Goal: Task Accomplishment & Management: Use online tool/utility

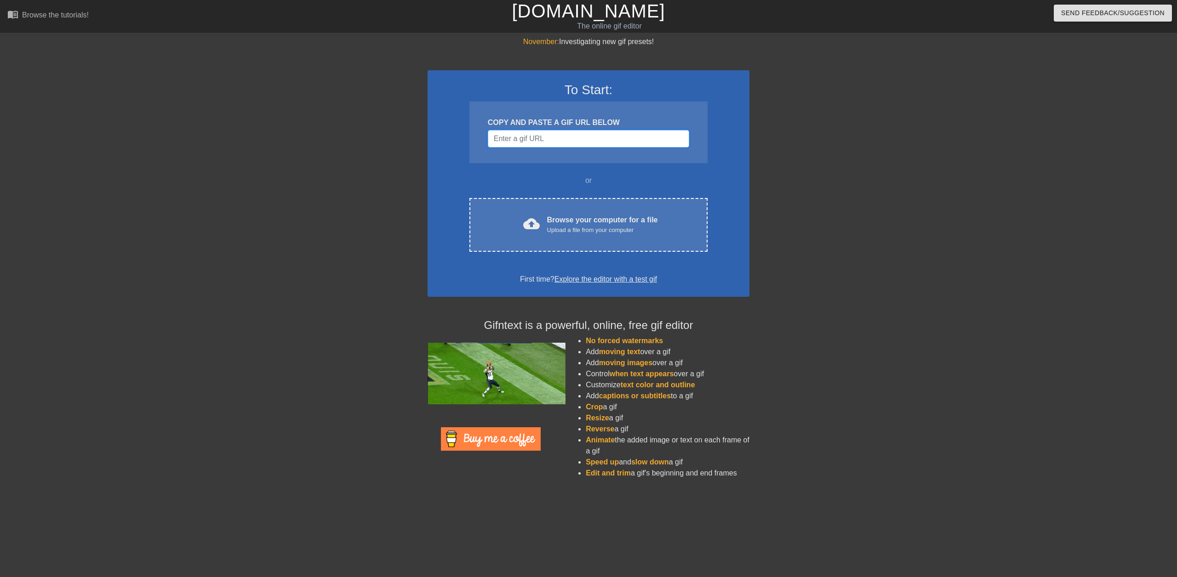
click at [543, 143] on input "Username" at bounding box center [588, 138] width 201 height 17
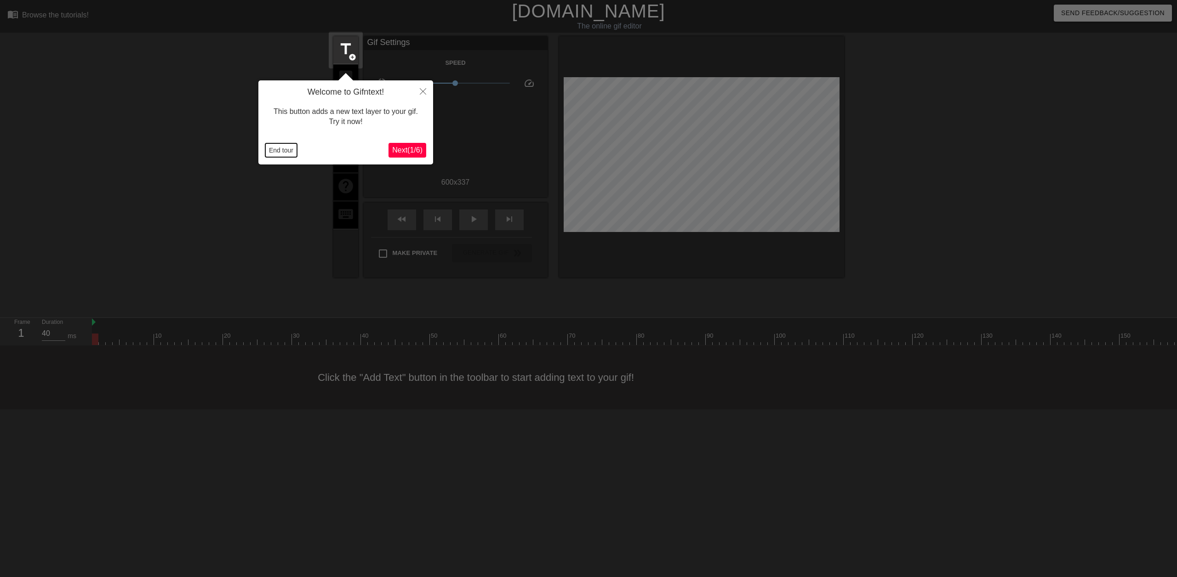
click at [280, 149] on button "End tour" at bounding box center [281, 150] width 32 height 14
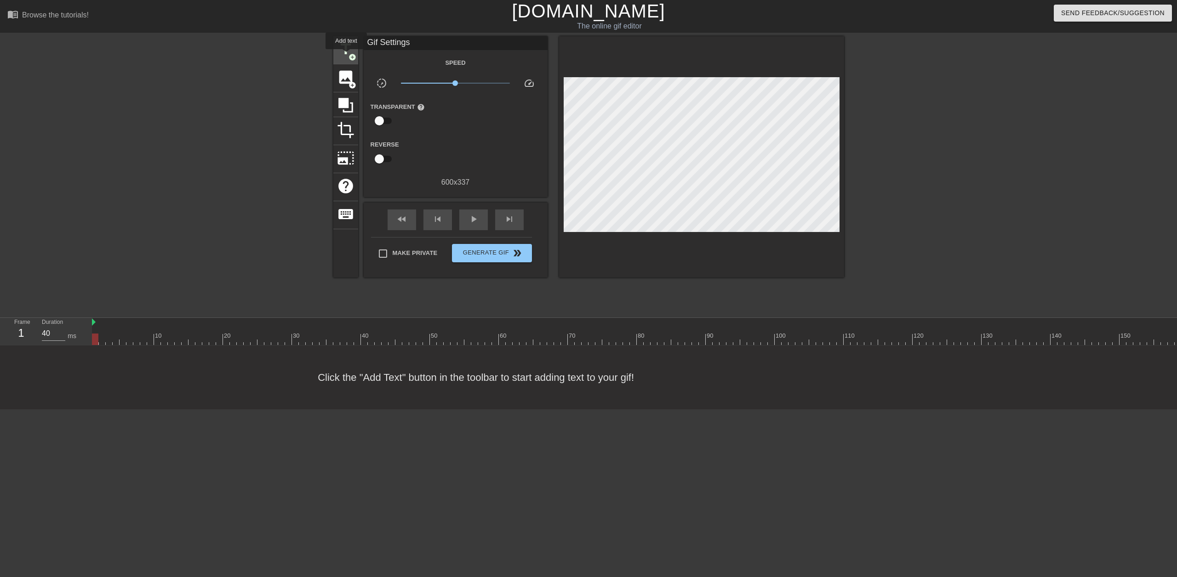
click at [346, 56] on span "title" at bounding box center [345, 48] width 17 height 17
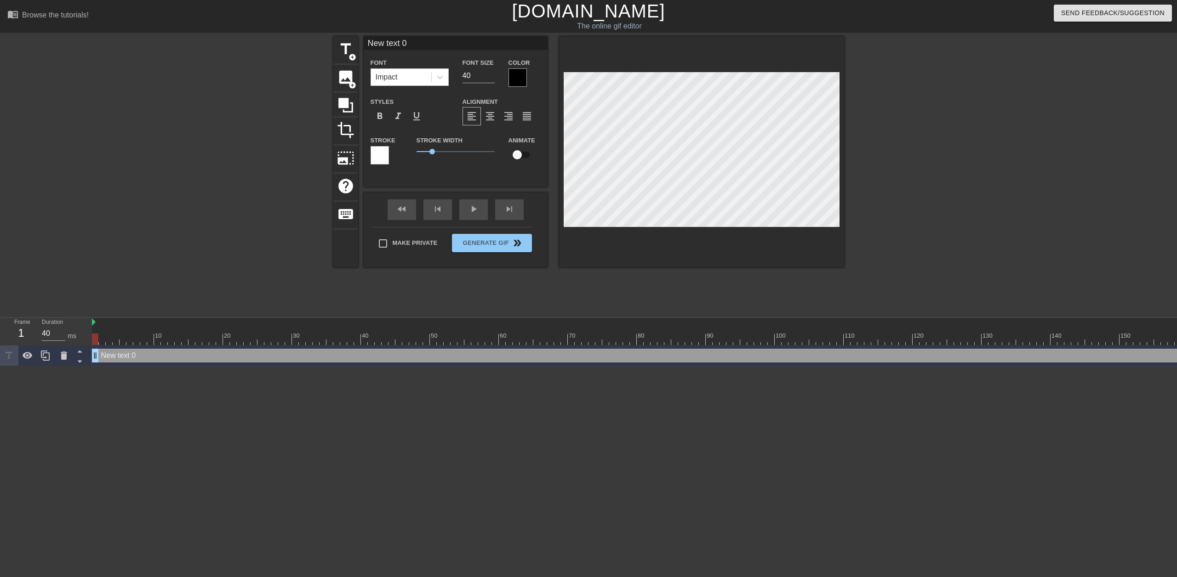
click at [163, 358] on div "New text 0 drag_handle drag_handle" at bounding box center [695, 356] width 1207 height 14
click at [154, 339] on div at bounding box center [695, 339] width 1207 height 11
click at [150, 341] on div at bounding box center [695, 339] width 1207 height 11
click at [132, 342] on div at bounding box center [695, 339] width 1207 height 11
click at [115, 342] on div at bounding box center [695, 339] width 1207 height 11
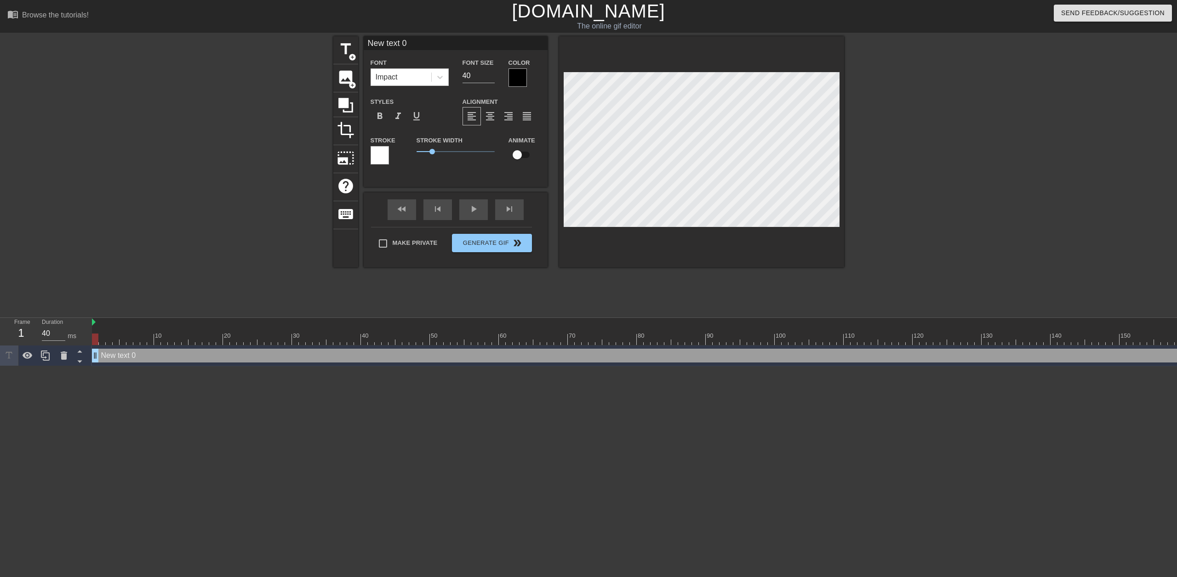
click at [97, 342] on div at bounding box center [695, 339] width 1207 height 11
click at [106, 341] on div at bounding box center [695, 339] width 1207 height 11
click at [103, 342] on div at bounding box center [695, 339] width 1207 height 11
click at [110, 343] on div at bounding box center [695, 339] width 1207 height 11
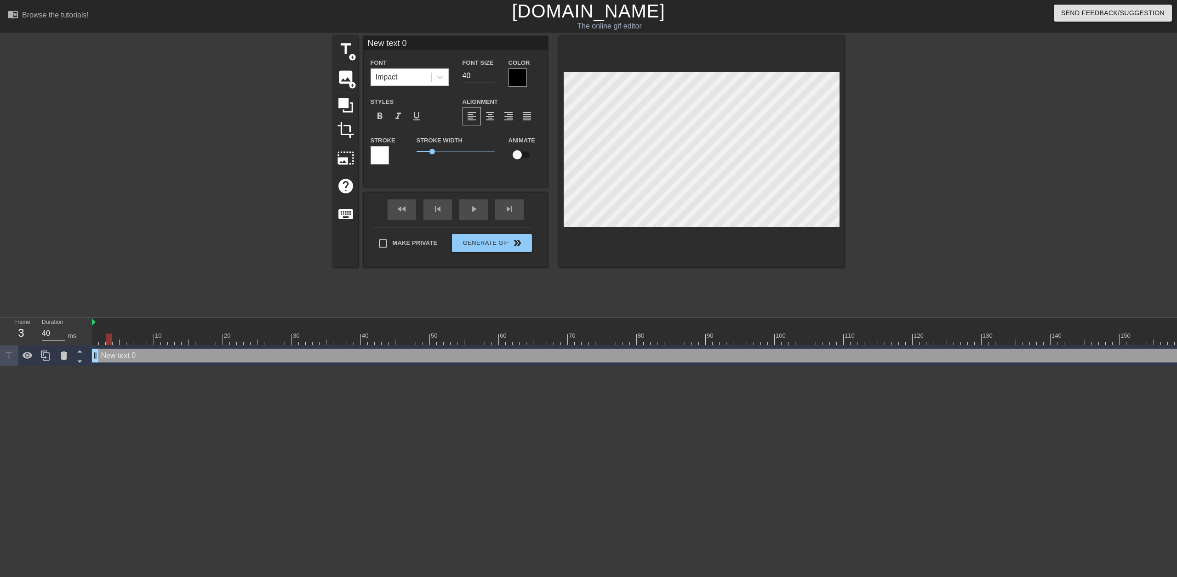
type input "B"
type textarea "B"
type input "Br"
type textarea "Br"
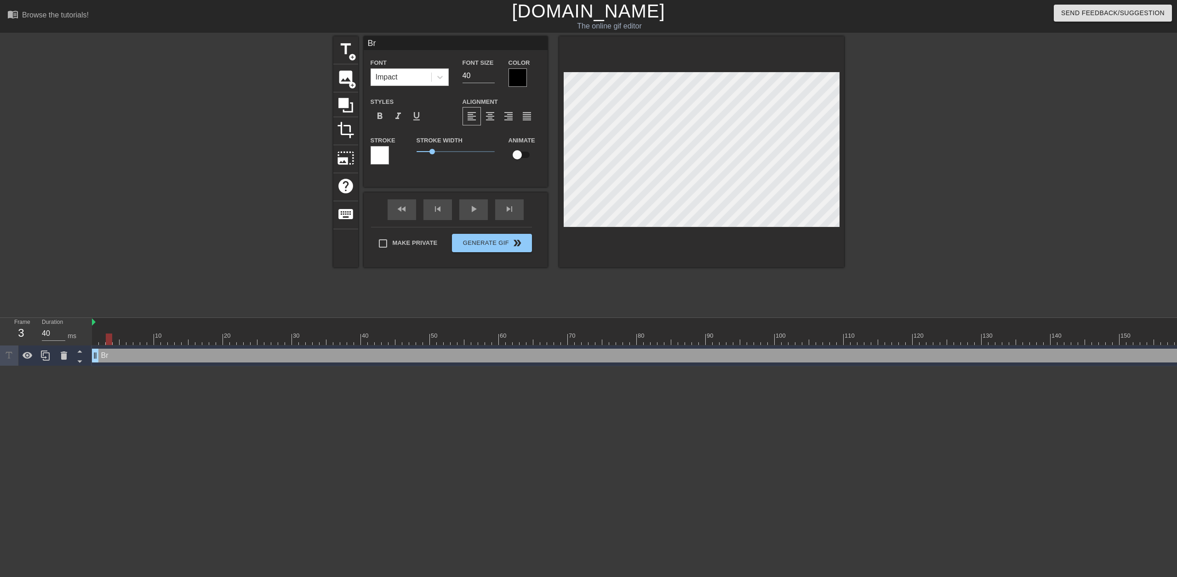
type input "Bry"
type textarea "Bry"
type input "Bryc"
type textarea "Bryc"
type input "Bryce"
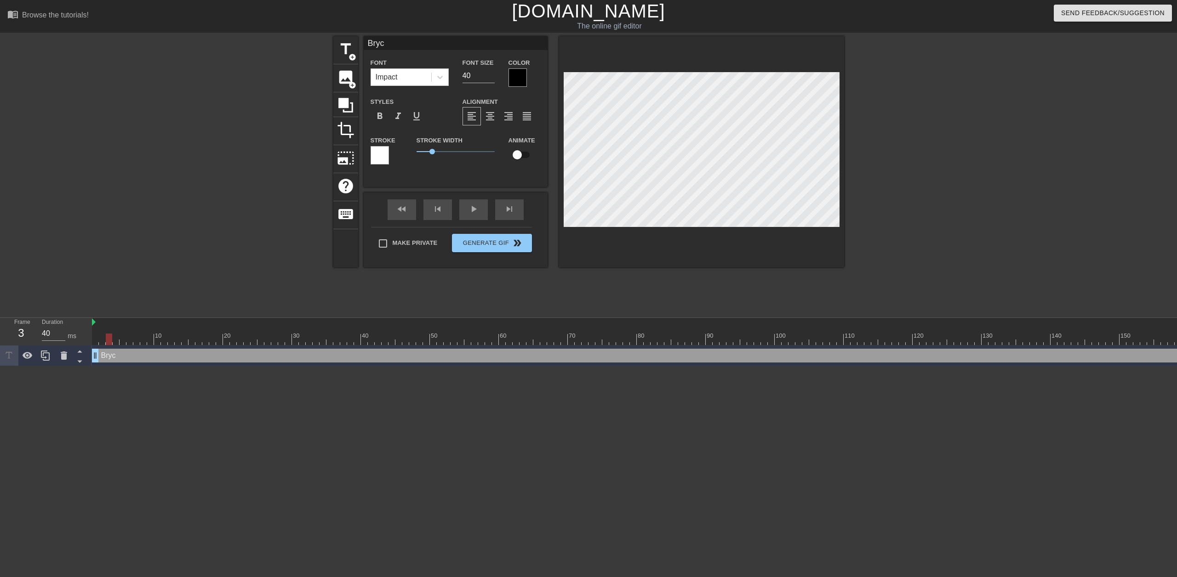
type textarea "Bryce"
type input "Bryce"
type textarea "Bryce"
type input "[PERSON_NAME]"
type textarea "[PERSON_NAME]"
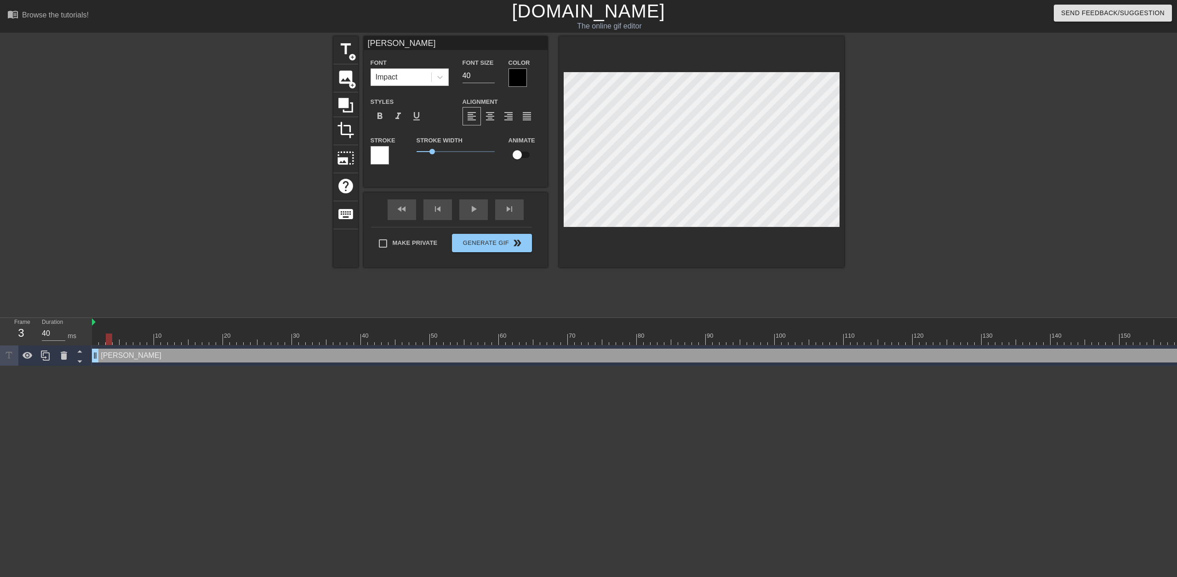
type input "[PERSON_NAME]"
type textarea "[PERSON_NAME]"
type input "Bryce Was"
type textarea "Bryce Was"
type input "Bryce Was"
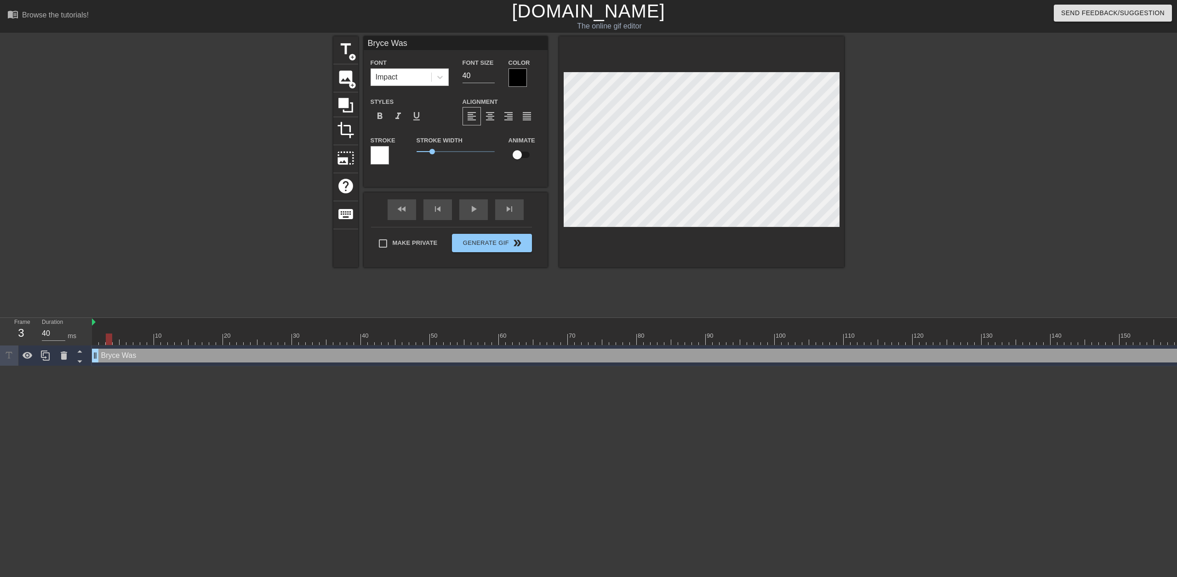
type textarea "Bryce Was"
type input "Bryce Was a"
type textarea "Bryce Was a"
type input "Bryce Was ab"
type textarea "Bryce Was ab"
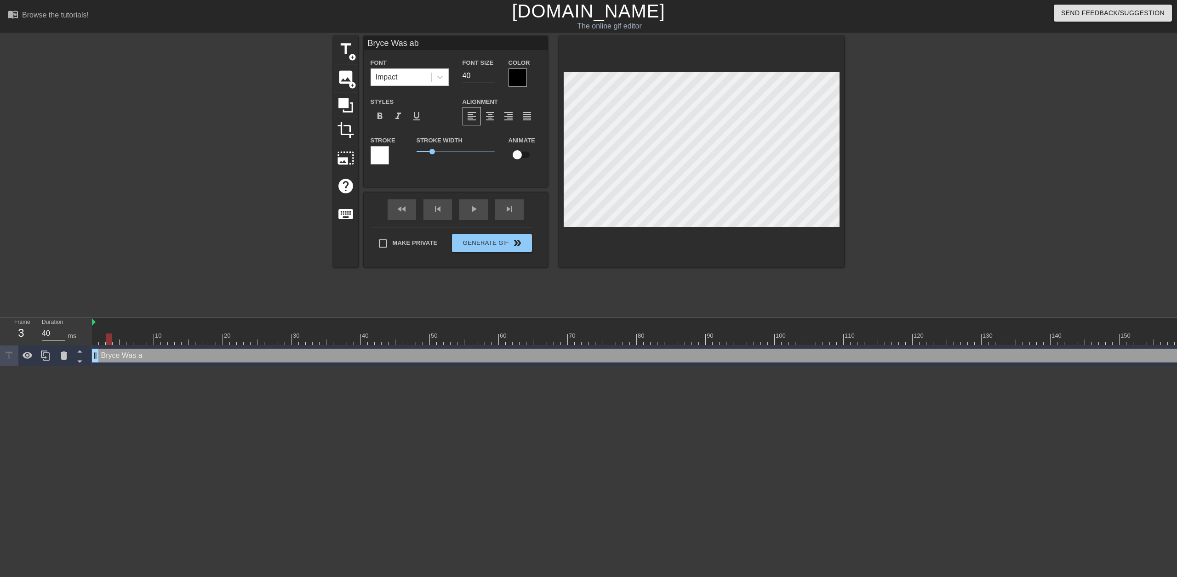
type input "Bryce Was abl"
type textarea "Bryce Was abl"
type input "[PERSON_NAME] Was able"
type textarea "[PERSON_NAME] Was able"
type input "[PERSON_NAME] Was able"
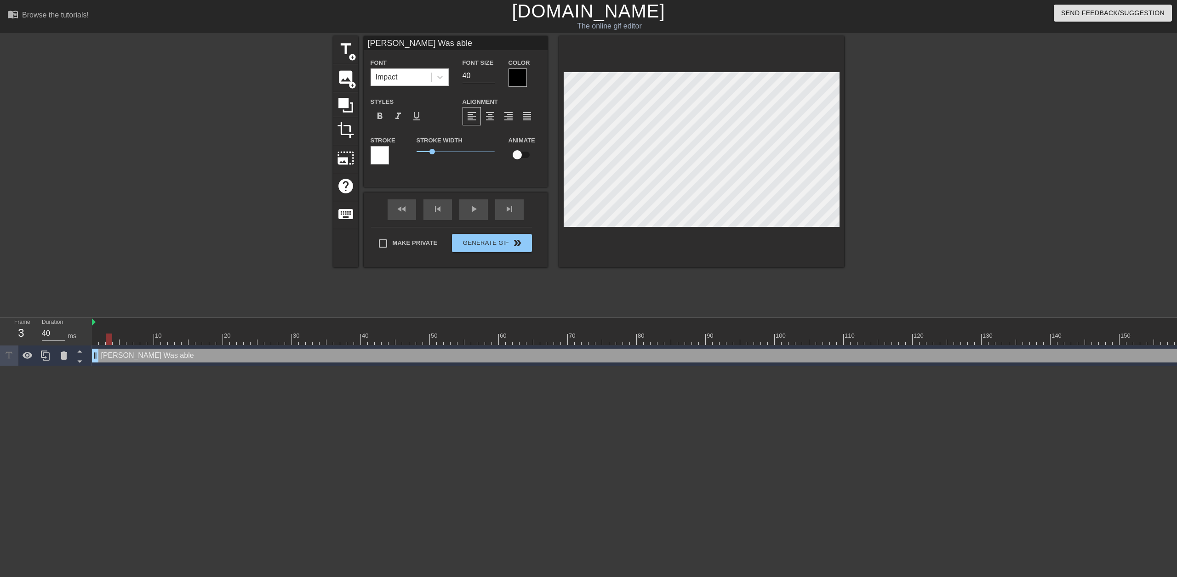
type textarea "[PERSON_NAME] Was able t"
type input "[PERSON_NAME] Was able to"
type textarea "[PERSON_NAME] Was able to"
type input "[PERSON_NAME] Was able to"
type textarea "[PERSON_NAME] Was able to"
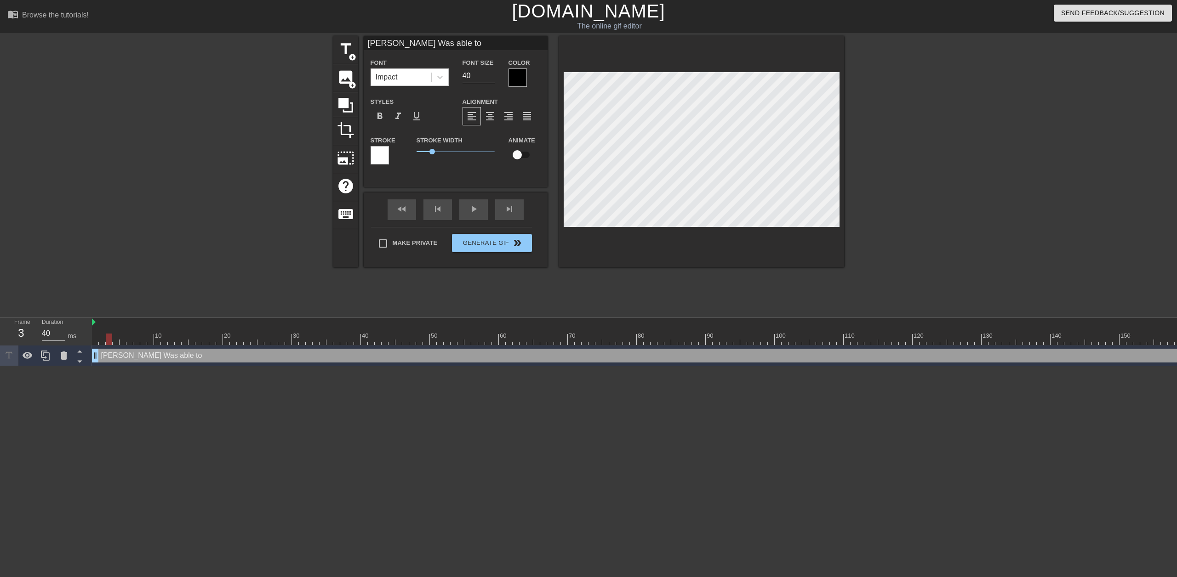
type input "[PERSON_NAME] Was able to B"
type textarea "[PERSON_NAME] Was able to B"
type input "[PERSON_NAME] Was able to Bu"
type textarea "[PERSON_NAME] Was able to Bu"
type input "[PERSON_NAME] Was able to [PERSON_NAME]"
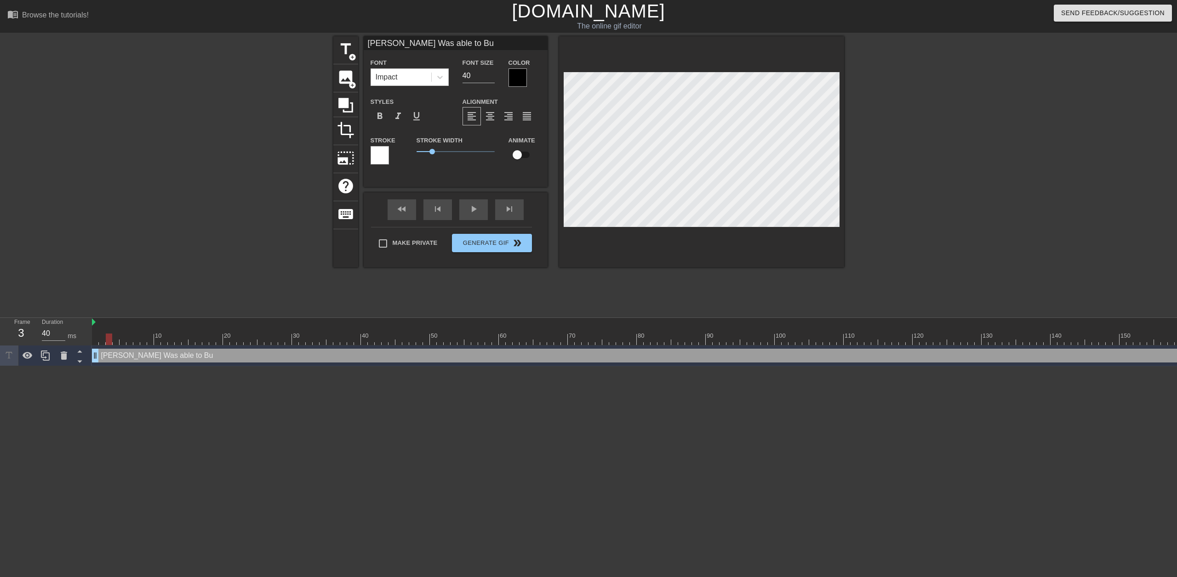
type textarea "[PERSON_NAME] Was able to [PERSON_NAME]"
type input "[PERSON_NAME] Was able to Buil"
type textarea "[PERSON_NAME] Was able to Buil"
type input "[PERSON_NAME] Was able to Build"
type textarea "[PERSON_NAME] Was able to Build"
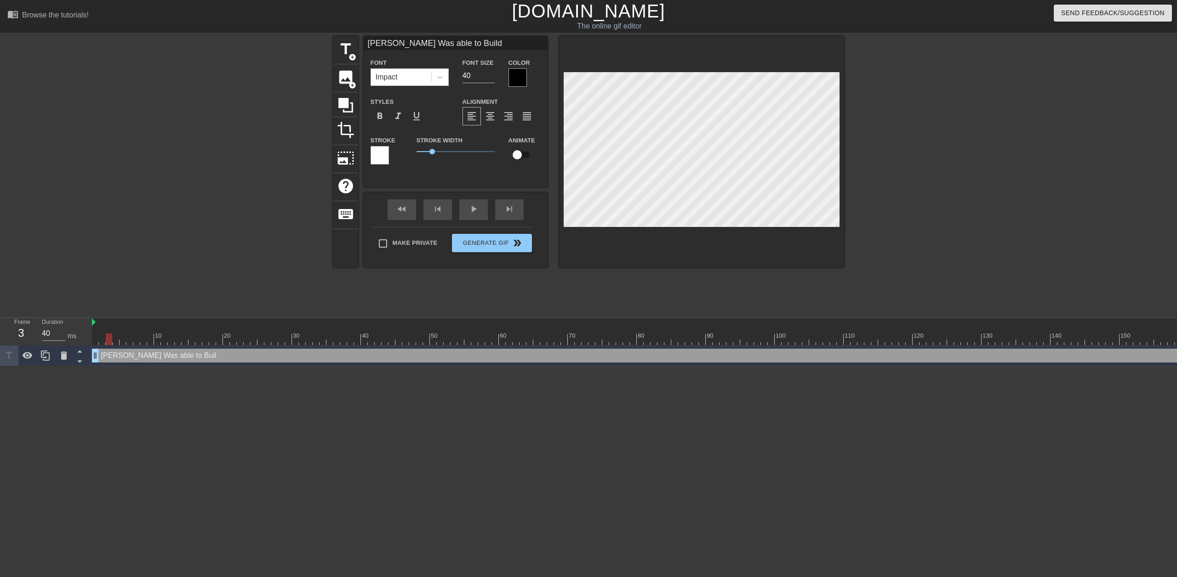
type input "[PERSON_NAME] Was able to Build"
type textarea "[PERSON_NAME] Was able to Build"
type input "[PERSON_NAME] Was able to Build t"
type textarea "[PERSON_NAME] Was able to Build t"
type input "[PERSON_NAME] Was able to Build th"
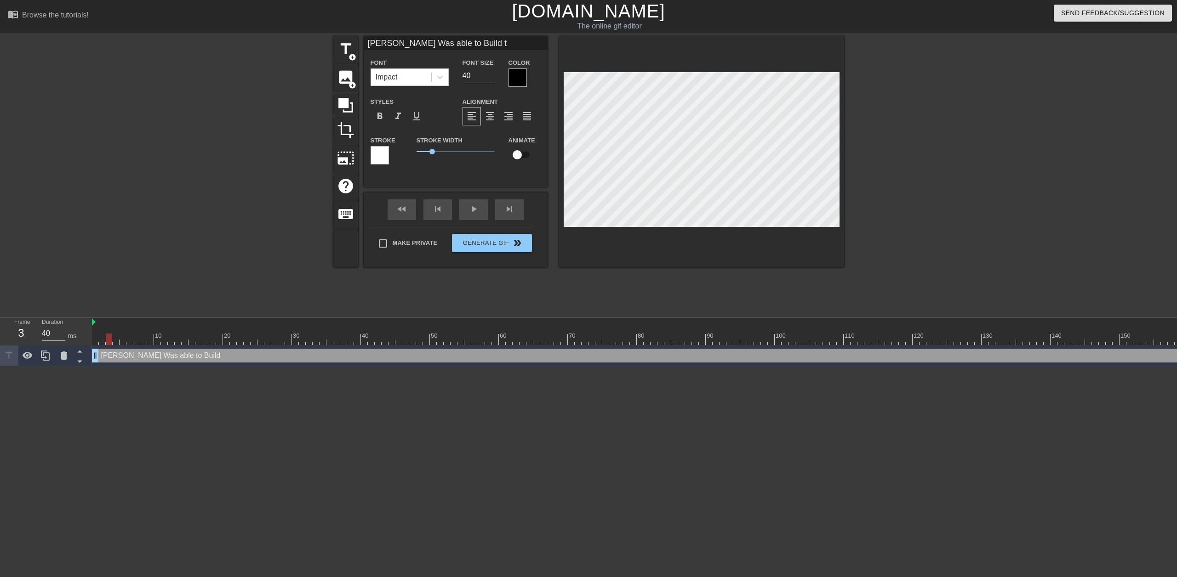
type textarea "[PERSON_NAME] Was able to Build th"
type input "[PERSON_NAME] Was able to Build thi"
type textarea "[PERSON_NAME] Was able to Build thi"
type input "[PERSON_NAME] Was able to Build this"
type textarea "[PERSON_NAME] Was able to Build this"
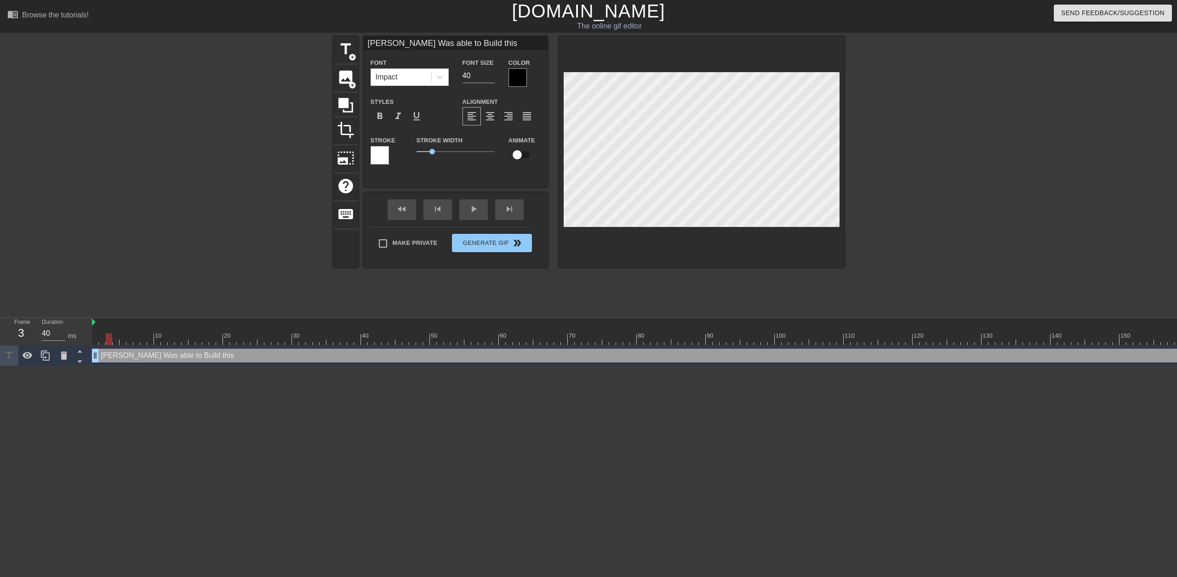
type input "[PERSON_NAME] Was able to Build this"
type textarea "[PERSON_NAME] Was able to Build this"
type input "[PERSON_NAME] Was able to Build this i"
type textarea "[PERSON_NAME] Was able to Build this i"
type input "[PERSON_NAME] Was able to Build this in"
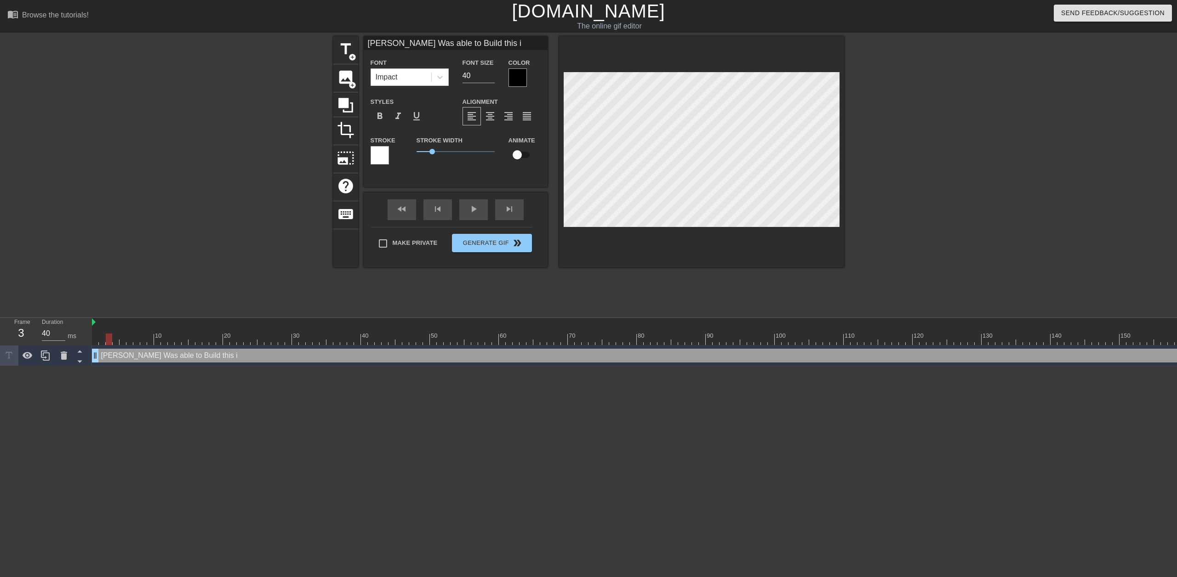
type textarea "[PERSON_NAME] Was able to Build this in"
type input "[PERSON_NAME] Was able to Build this in"
type textarea "[PERSON_NAME] Was able to Build this in"
type input "[PERSON_NAME] Was able to Build this in a"
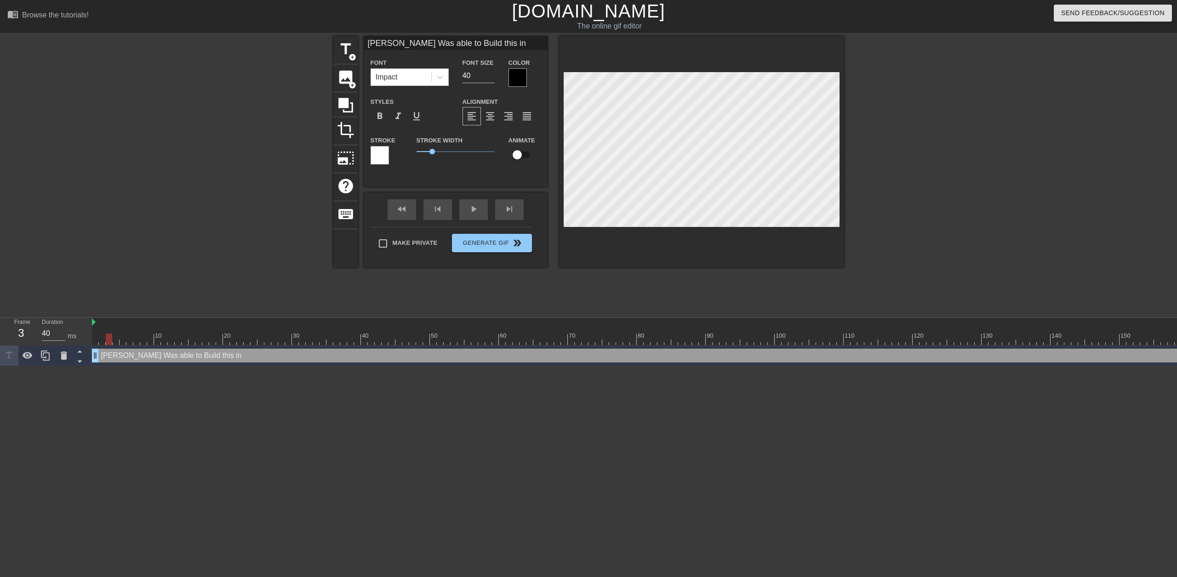
type textarea "[PERSON_NAME] Was able to Build this in a"
type input "[PERSON_NAME] Was able to Build this in a"
type textarea "[PERSON_NAME] Was able to Build this in a"
type input "[PERSON_NAME] Was able to Build this in a c"
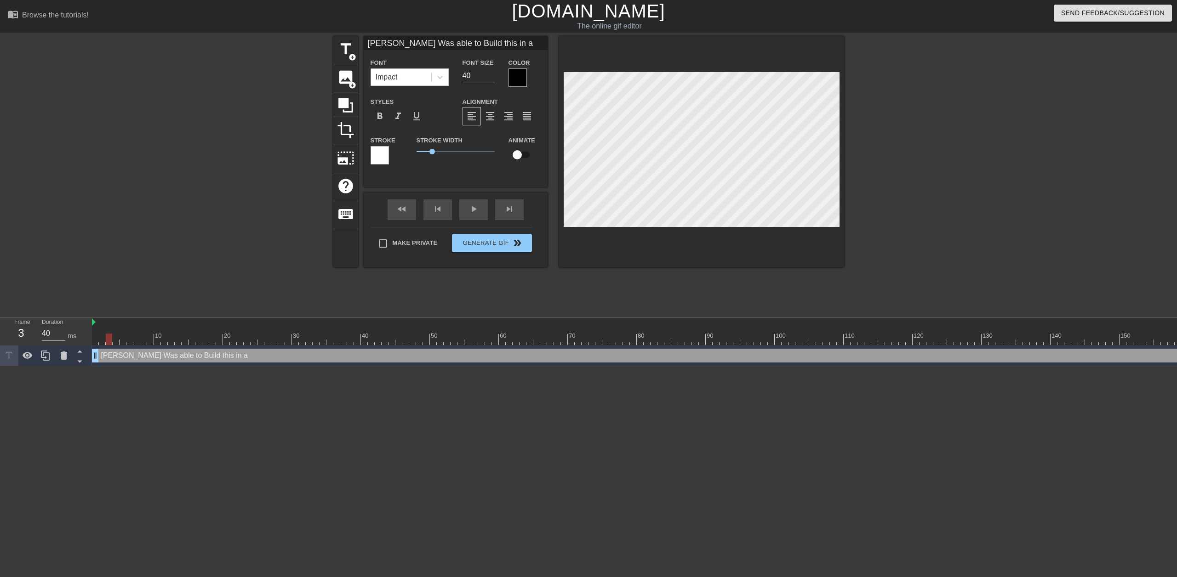
type textarea "[PERSON_NAME] Was able to Build this in a c"
type input "[PERSON_NAME] Was able to Build this in a ca"
type textarea "[PERSON_NAME] Was able to Build this in a ca"
type input "[PERSON_NAME] Was able to Build this in a cab"
type textarea "[PERSON_NAME] Was able to Build this in a cab"
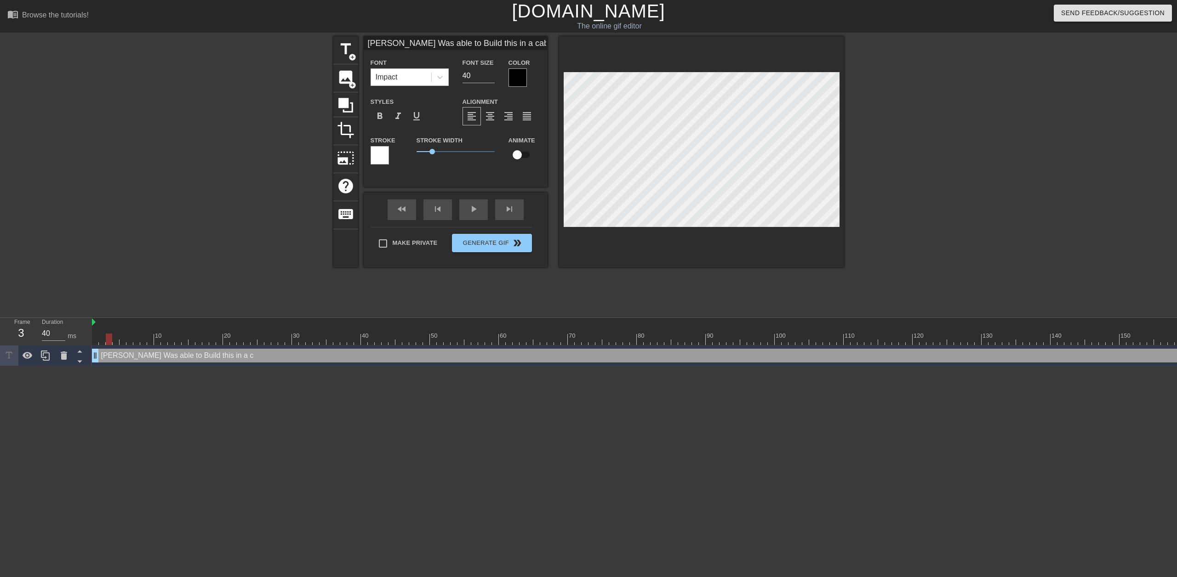
type input "[PERSON_NAME] Was able to Build this in a cabv"
type textarea "[PERSON_NAME] Was able to Build this in a cabv"
type input "[PERSON_NAME] Was able to Build this in a cab"
type textarea "[PERSON_NAME] Was able to Build this in a cab"
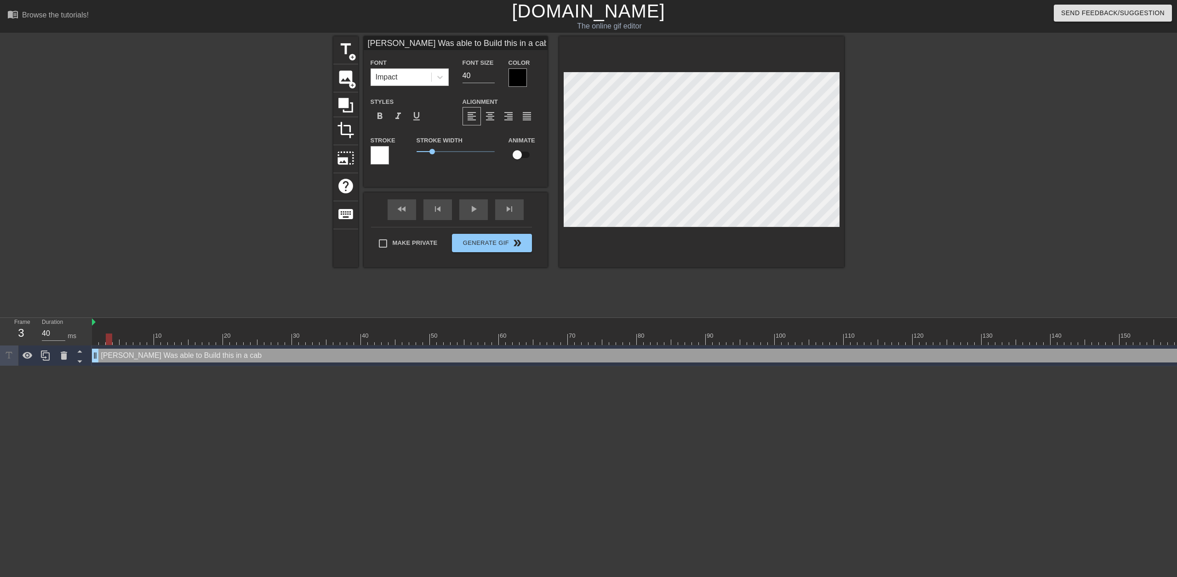
type input "[PERSON_NAME] Was able to Build this in a ca"
type textarea "[PERSON_NAME] Was able to Build this in a ca"
type input "[PERSON_NAME] Was able to Build this in a cav"
type textarea "[PERSON_NAME] Was able to Build this in a cav"
type input "[PERSON_NAME] Was able to Build this in a cave"
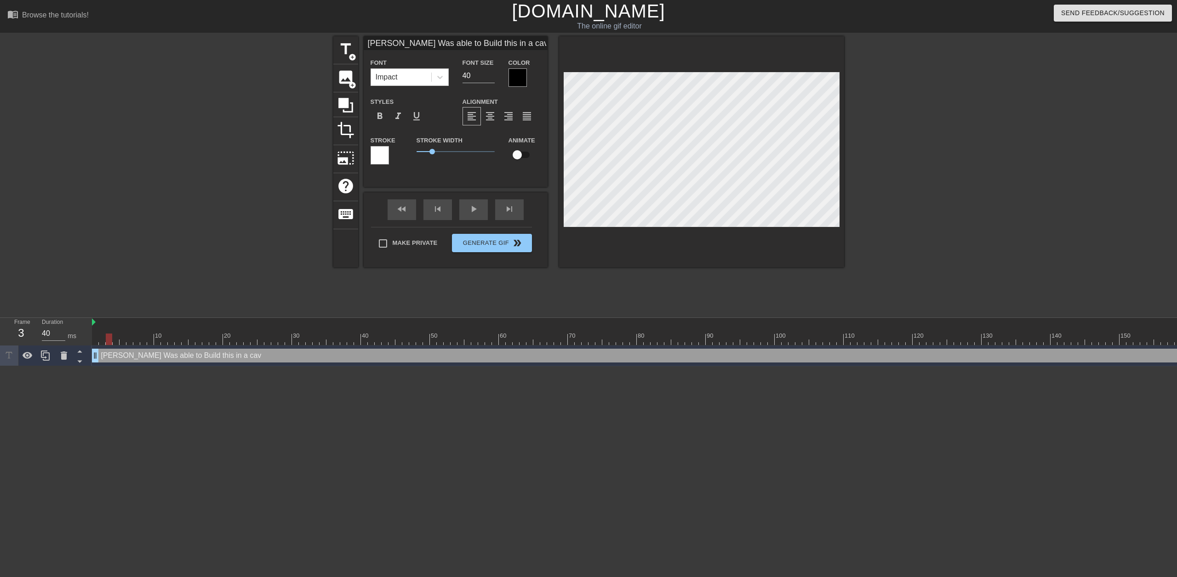
type textarea "[PERSON_NAME] Was able to Build this in a cave"
type input "[PERSON_NAME] Was able to Build this in a cave!"
type textarea "[PERSON_NAME] Was able to Build this in a cave!"
click at [488, 79] on input "39" at bounding box center [478, 75] width 32 height 15
click at [489, 76] on input "38" at bounding box center [478, 75] width 32 height 15
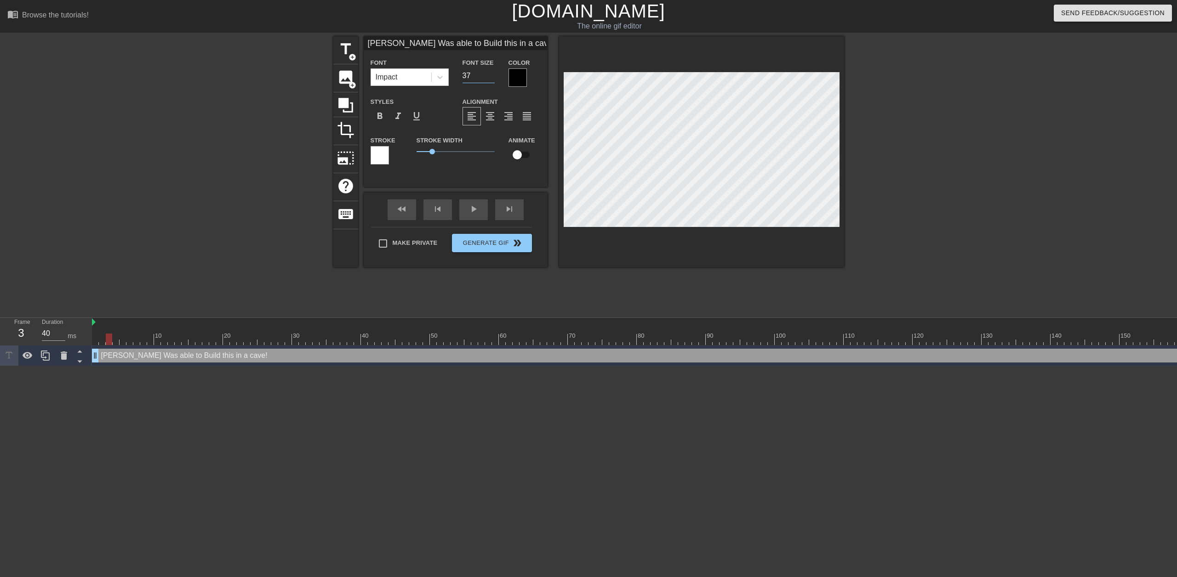
type input "37"
click at [489, 76] on input "37" at bounding box center [478, 75] width 32 height 15
click at [462, 342] on div at bounding box center [695, 339] width 1207 height 11
click at [525, 341] on div at bounding box center [695, 339] width 1207 height 11
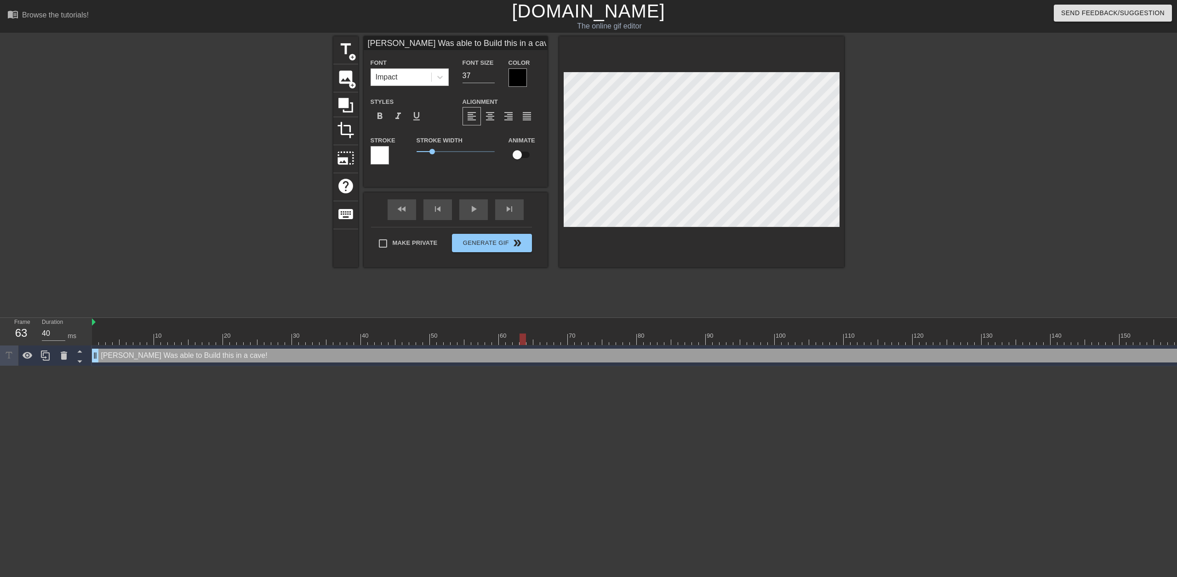
click at [610, 338] on div at bounding box center [695, 339] width 1207 height 11
click at [710, 336] on div at bounding box center [695, 339] width 1207 height 11
click at [885, 325] on div at bounding box center [695, 322] width 1207 height 9
click at [982, 342] on div at bounding box center [695, 339] width 1207 height 11
click at [1054, 338] on div at bounding box center [695, 339] width 1207 height 11
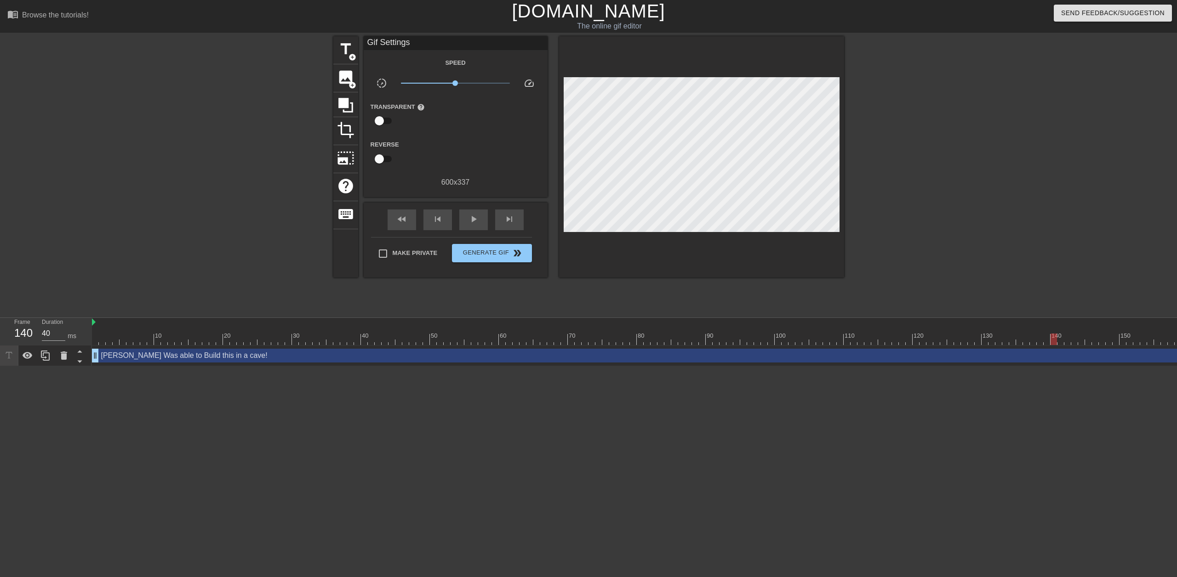
scroll to position [0, 7]
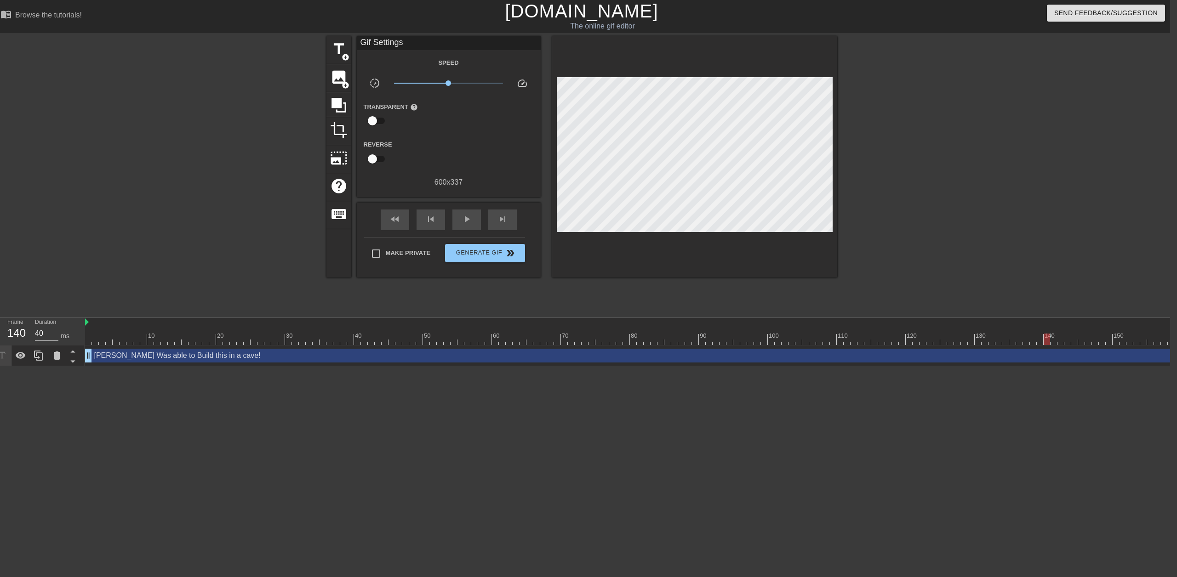
click at [990, 341] on div at bounding box center [688, 339] width 1207 height 11
click at [971, 343] on div at bounding box center [688, 339] width 1207 height 11
click at [757, 342] on div at bounding box center [688, 339] width 1207 height 11
click at [771, 342] on div at bounding box center [688, 339] width 1207 height 11
click at [762, 342] on div at bounding box center [688, 339] width 1207 height 11
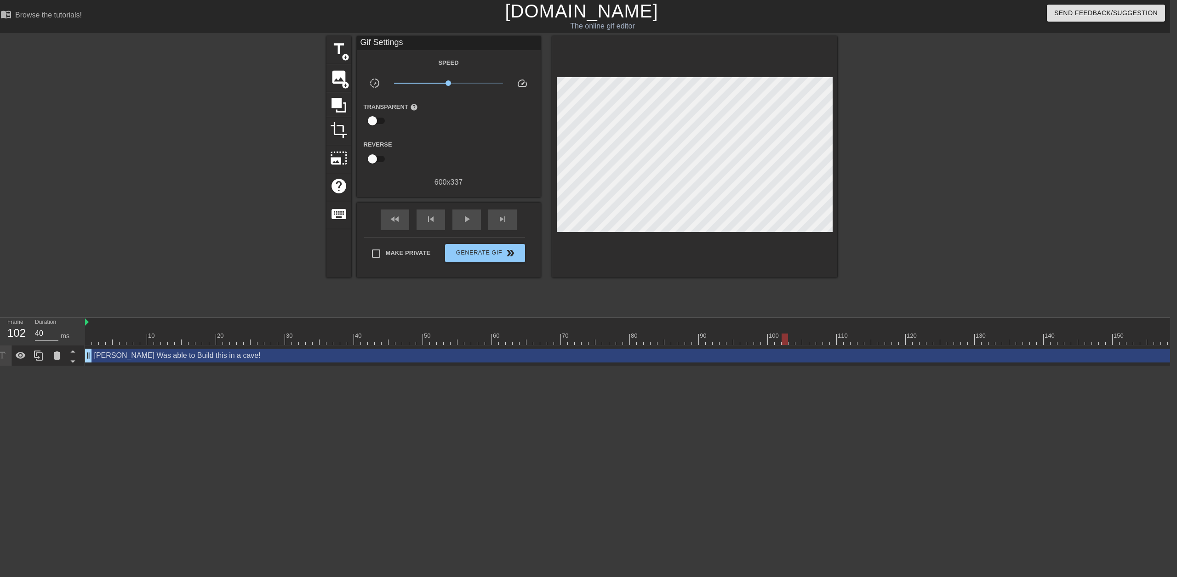
click at [782, 343] on div at bounding box center [688, 339] width 1207 height 11
click at [803, 344] on div at bounding box center [688, 339] width 1207 height 11
click at [798, 345] on div "10 20 30 40 50 60 70 80 90 100 110 120 130 140 150 160" at bounding box center [688, 332] width 1207 height 28
click at [791, 344] on div at bounding box center [688, 339] width 1207 height 11
click at [792, 352] on div "[PERSON_NAME] Was able to Build this in a cave! drag_handle drag_handle" at bounding box center [688, 356] width 1207 height 14
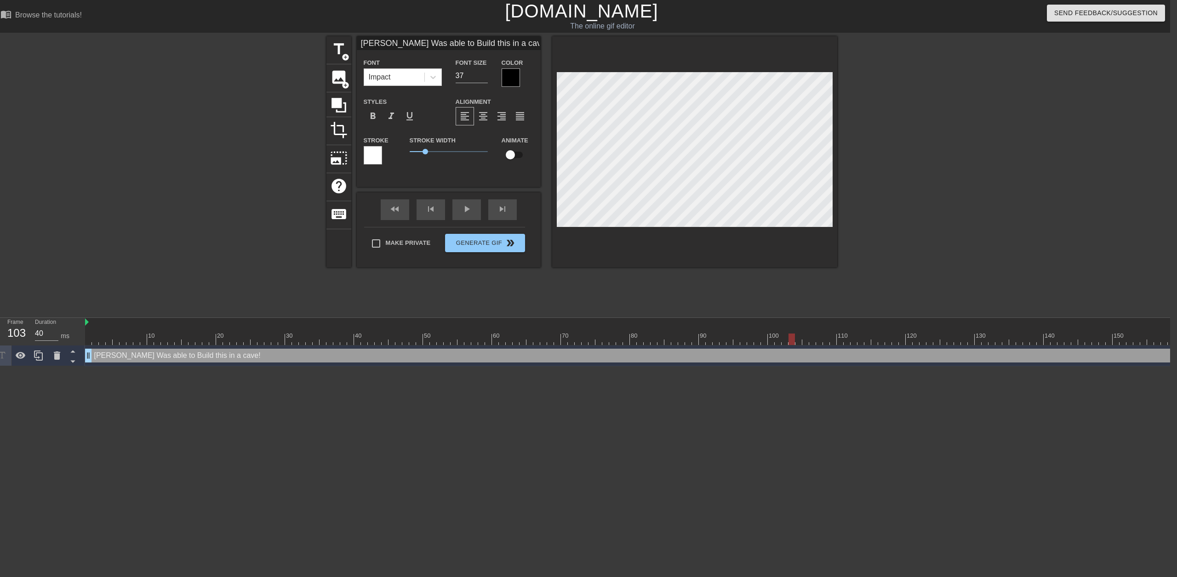
click at [1158, 357] on div "[PERSON_NAME] Was able to Build this in a cave! drag_handle drag_handle" at bounding box center [688, 356] width 1207 height 14
drag, startPoint x: 1170, startPoint y: 357, endPoint x: 852, endPoint y: 358, distance: 317.7
click at [852, 358] on div "[PERSON_NAME] Was able to Build this in a cave! drag_handle drag_handle" at bounding box center [688, 356] width 1207 height 14
drag, startPoint x: 852, startPoint y: 358, endPoint x: 840, endPoint y: 358, distance: 11.5
click at [840, 358] on div "[PERSON_NAME] Was able to Build this in a cave! drag_handle drag_handle" at bounding box center [688, 356] width 1207 height 14
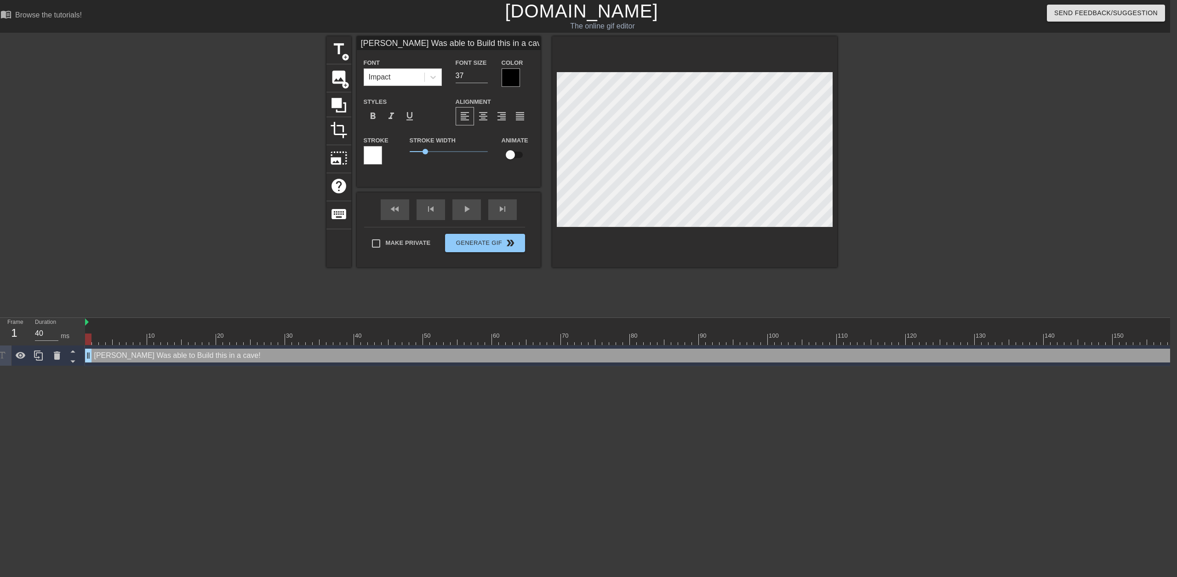
drag, startPoint x: 93, startPoint y: 358, endPoint x: 367, endPoint y: 362, distance: 274.0
click at [367, 362] on div "[PERSON_NAME] Was able to Build this in a cave! drag_handle drag_handle" at bounding box center [688, 356] width 1207 height 14
click at [93, 355] on div "[PERSON_NAME] Was able to Build this in a cave! drag_handle drag_handle" at bounding box center [688, 356] width 1207 height 14
drag, startPoint x: 90, startPoint y: 356, endPoint x: 407, endPoint y: 362, distance: 317.3
drag, startPoint x: 630, startPoint y: 353, endPoint x: 326, endPoint y: 354, distance: 303.4
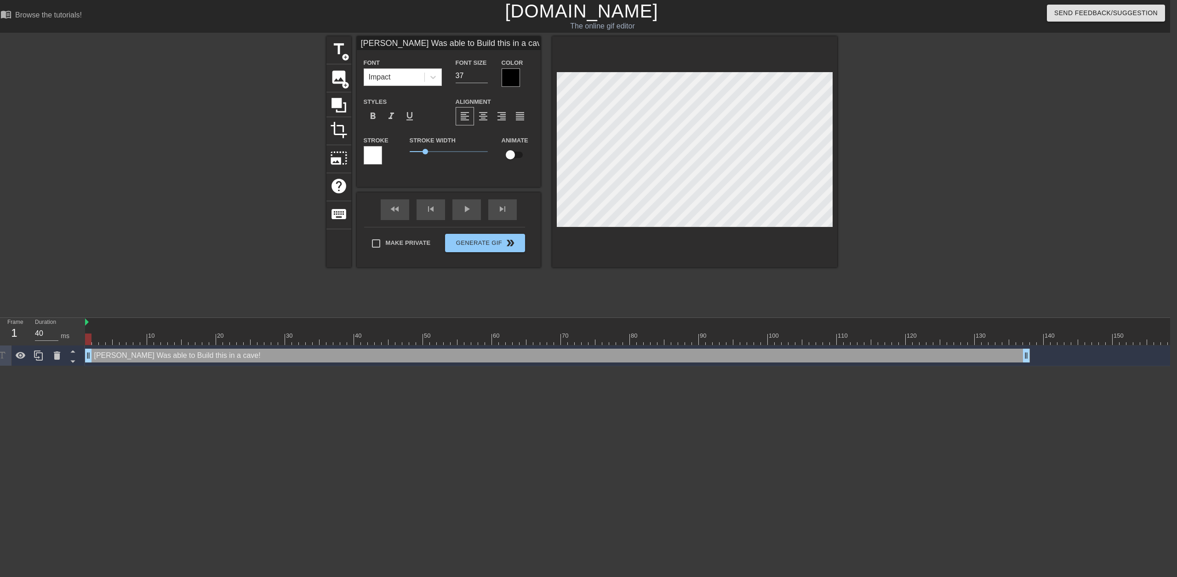
click at [326, 354] on div "[PERSON_NAME] Was able to Build this in a cave! drag_handle drag_handle" at bounding box center [557, 356] width 945 height 14
drag, startPoint x: 1025, startPoint y: 357, endPoint x: 796, endPoint y: 361, distance: 228.5
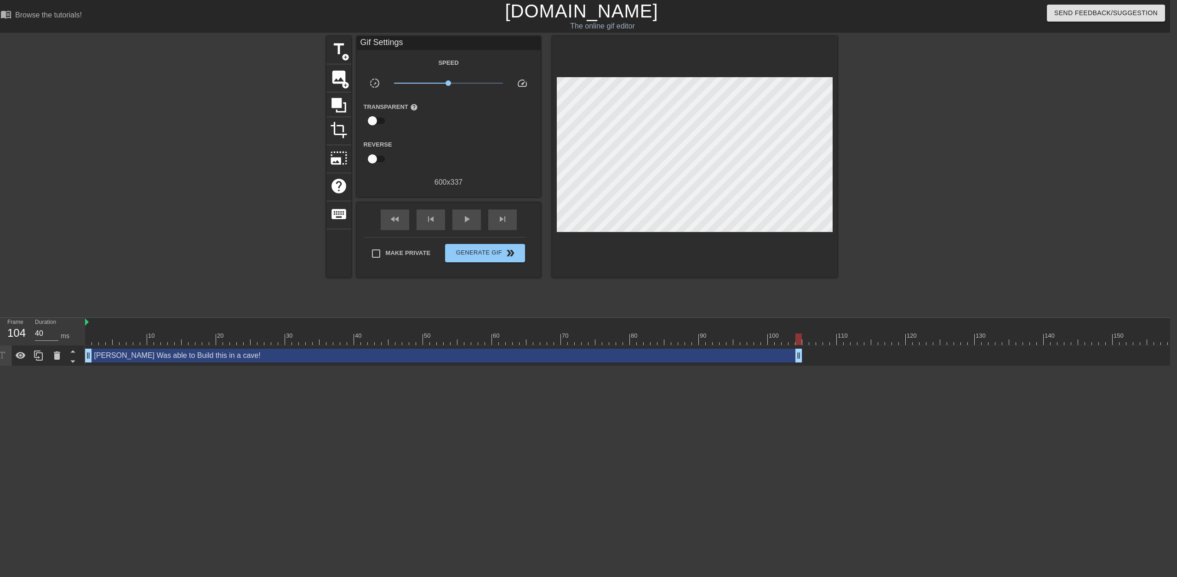
drag, startPoint x: 560, startPoint y: 577, endPoint x: 731, endPoint y: 580, distance: 170.6
click at [731, 366] on html "menu_book Browse the tutorials! [DOMAIN_NAME] The online gif editor Send Feedba…" at bounding box center [581, 183] width 1177 height 366
click at [812, 343] on div at bounding box center [688, 339] width 1207 height 11
click at [824, 343] on div at bounding box center [688, 339] width 1207 height 11
click at [832, 343] on div at bounding box center [688, 339] width 1207 height 11
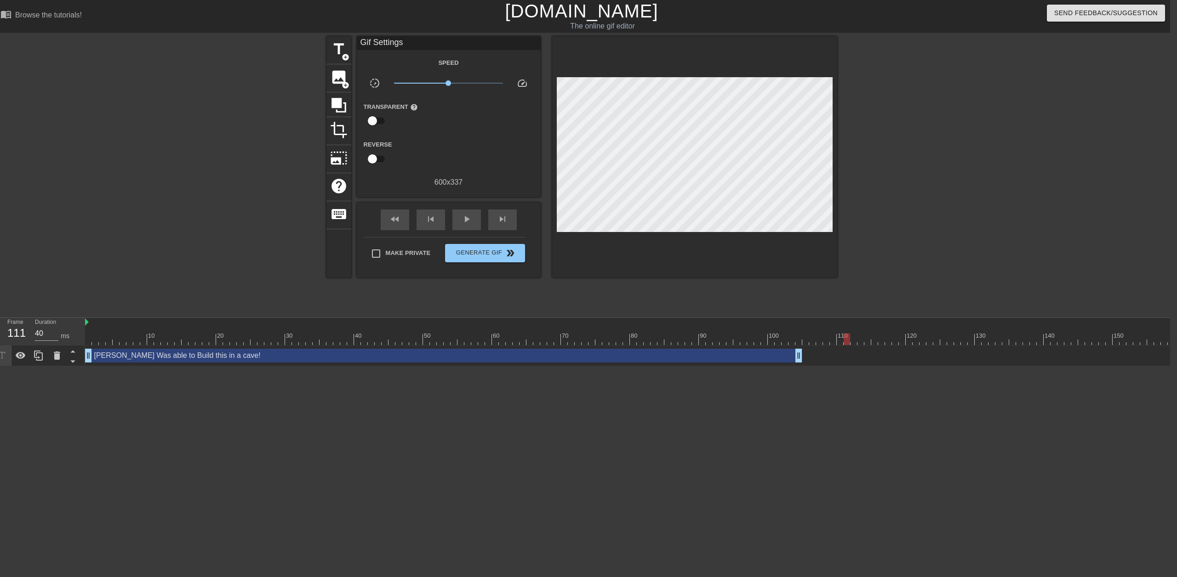
click at [844, 343] on div at bounding box center [688, 339] width 1207 height 11
click at [857, 344] on div at bounding box center [688, 339] width 1207 height 11
click at [873, 343] on div at bounding box center [688, 339] width 1207 height 11
click at [883, 343] on div at bounding box center [688, 339] width 1207 height 11
click at [903, 338] on div at bounding box center [688, 339] width 1207 height 11
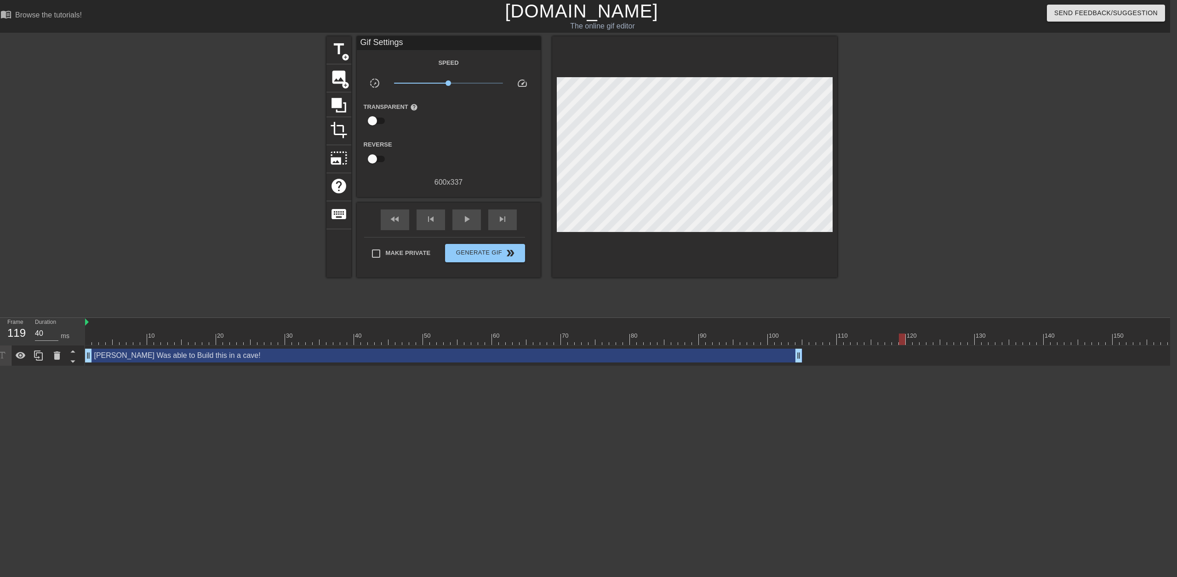
click at [914, 338] on div at bounding box center [688, 339] width 1207 height 11
click at [938, 344] on div at bounding box center [688, 339] width 1207 height 11
click at [926, 344] on div at bounding box center [688, 339] width 1207 height 11
click at [921, 341] on div at bounding box center [688, 339] width 1207 height 11
click at [915, 343] on div at bounding box center [688, 339] width 1207 height 11
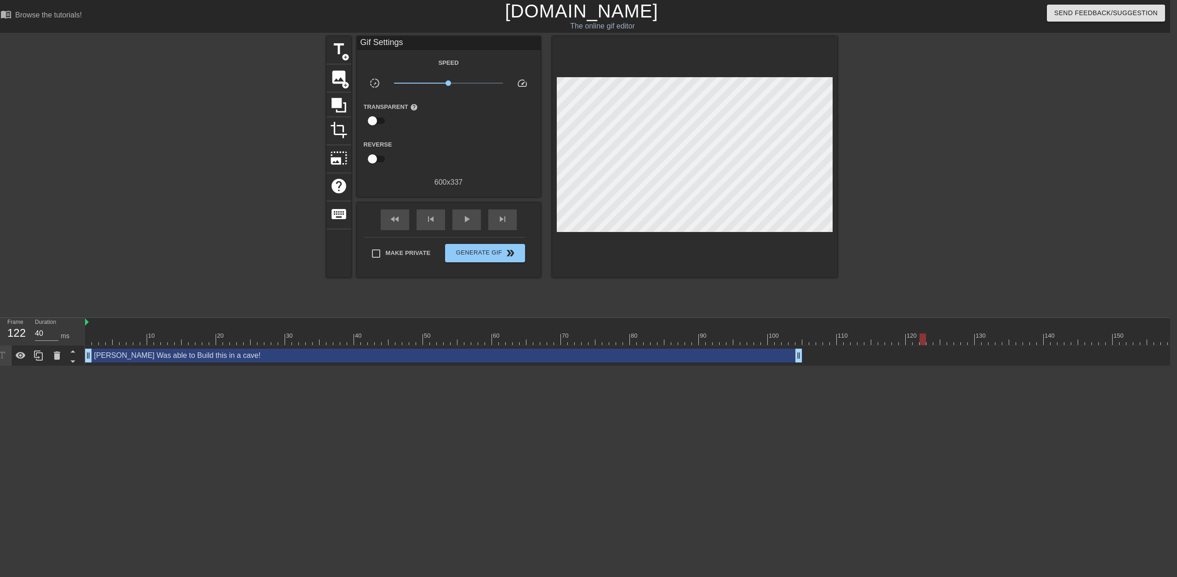
click at [920, 344] on div at bounding box center [688, 339] width 1207 height 11
click at [342, 83] on span "add_circle" at bounding box center [346, 85] width 8 height 8
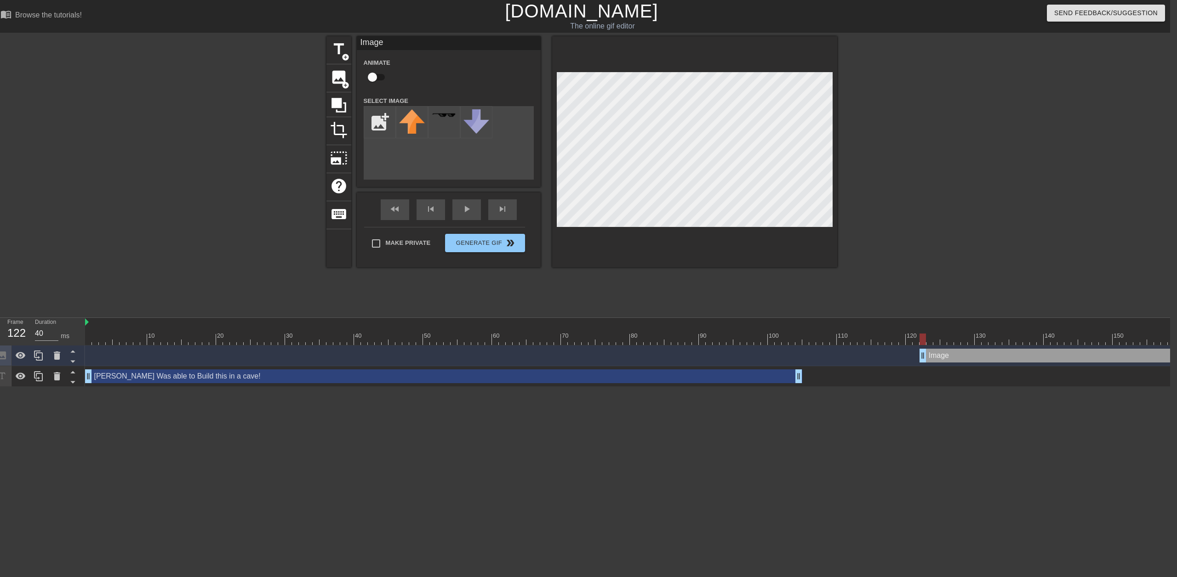
click at [966, 360] on div "Image drag_handle drag_handle" at bounding box center [1105, 356] width 372 height 14
click at [333, 52] on span "title" at bounding box center [338, 48] width 17 height 17
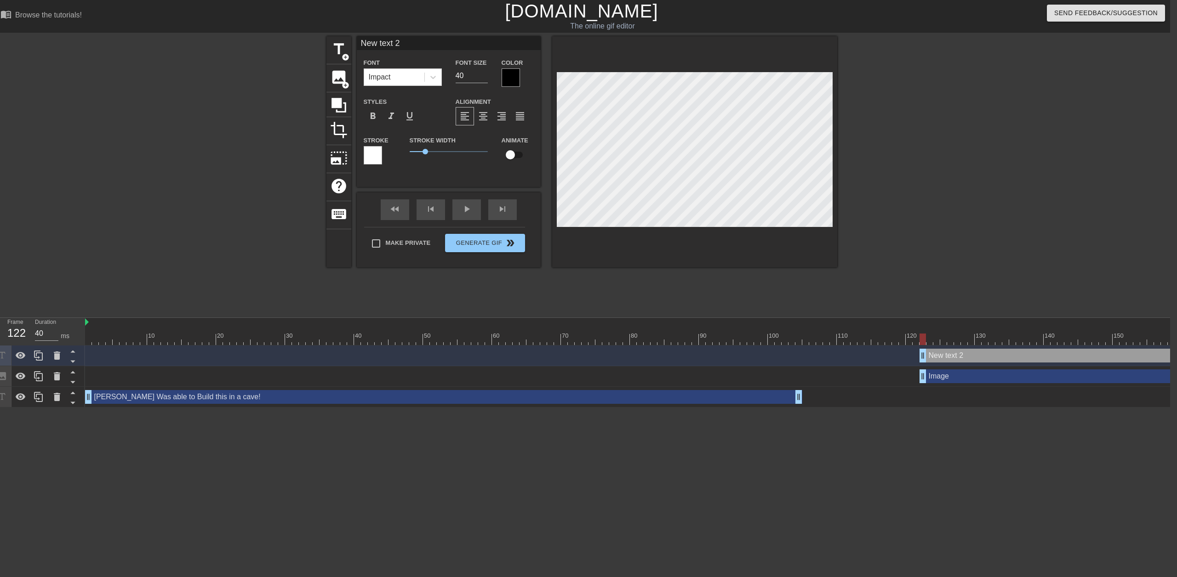
click at [950, 375] on div "Image drag_handle drag_handle" at bounding box center [1105, 377] width 372 height 14
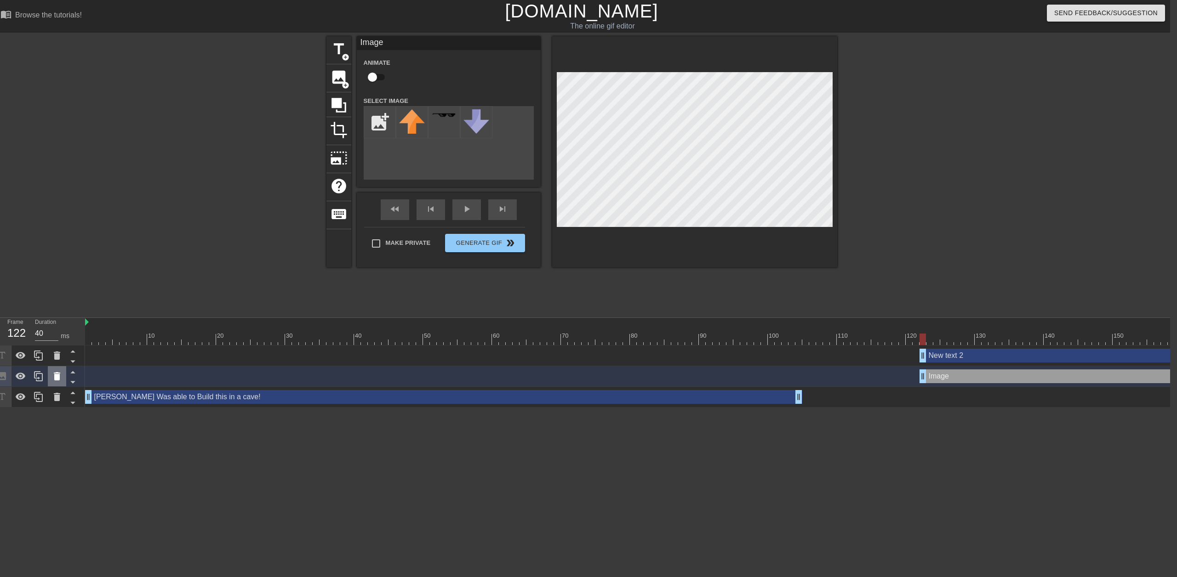
click at [53, 377] on icon at bounding box center [56, 376] width 11 height 11
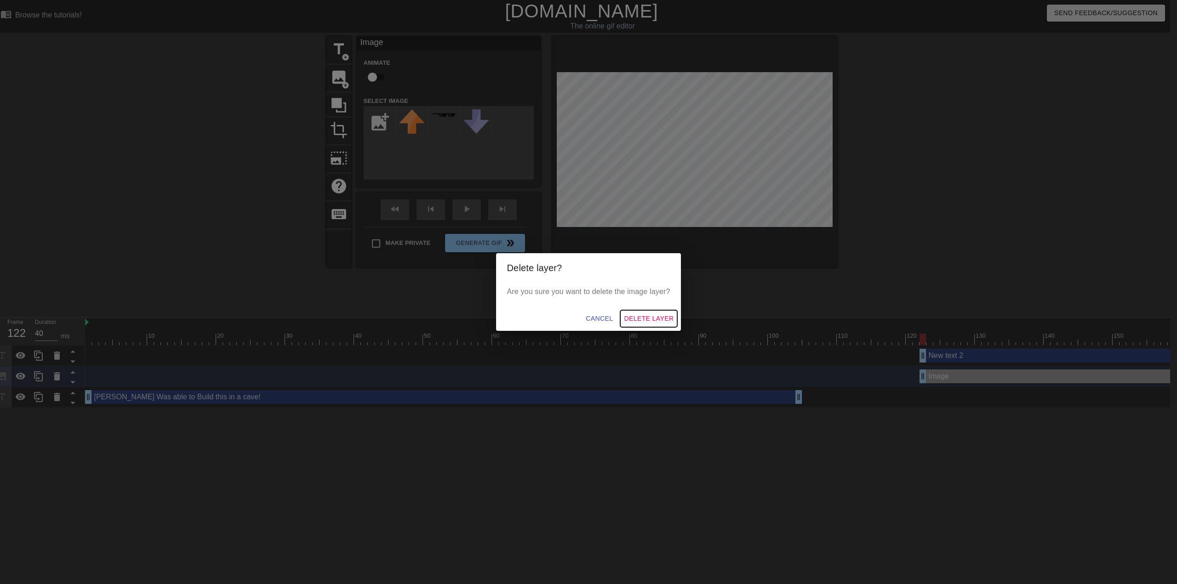
click at [634, 316] on span "Delete Layer" at bounding box center [649, 318] width 50 height 11
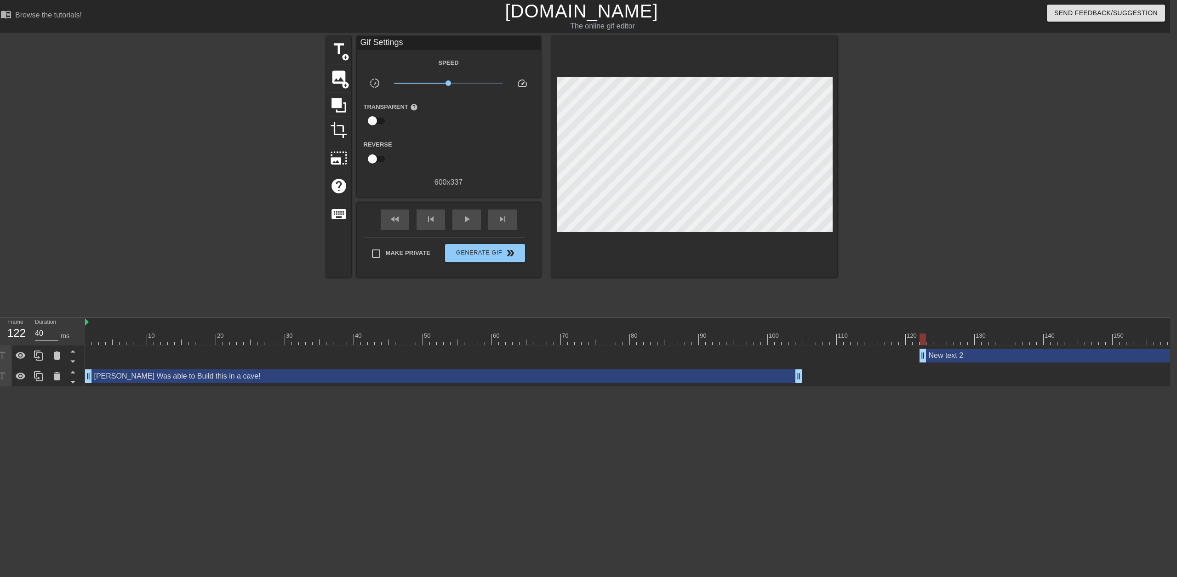
click at [982, 358] on div "New text 2 drag_handle drag_handle" at bounding box center [1105, 356] width 372 height 14
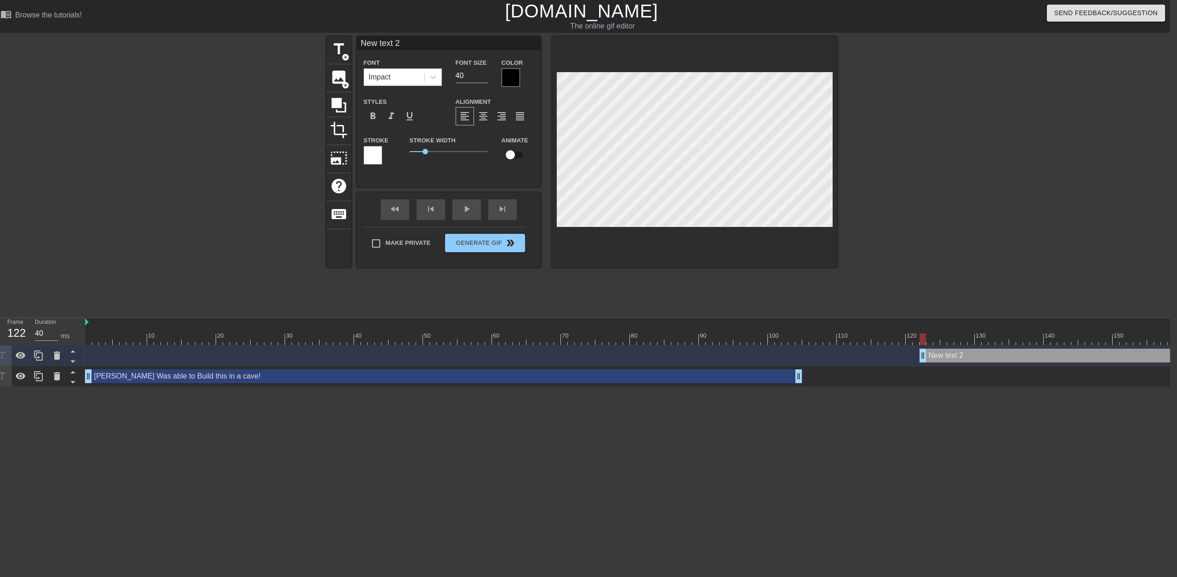
click at [982, 358] on div "New text 2 drag_handle drag_handle" at bounding box center [1105, 356] width 372 height 14
click at [950, 340] on div at bounding box center [688, 339] width 1207 height 11
type input "W"
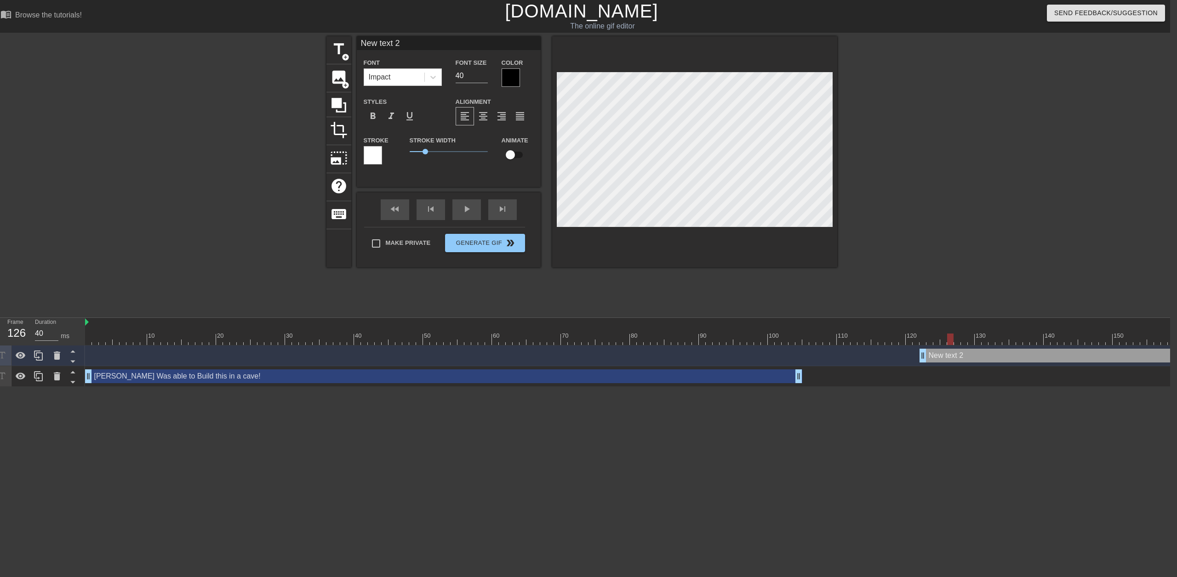
type textarea "W"
type input "Wi"
type textarea "Wi"
type input "Wit"
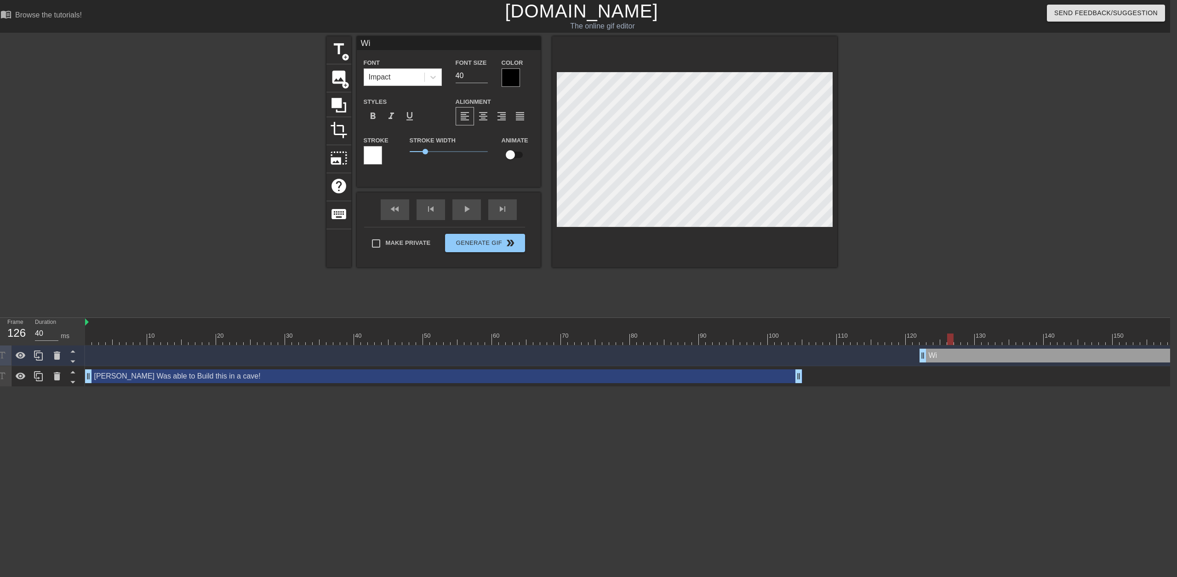
type textarea "Wit"
type input "With"
type textarea "With"
type input "With"
type textarea "With"
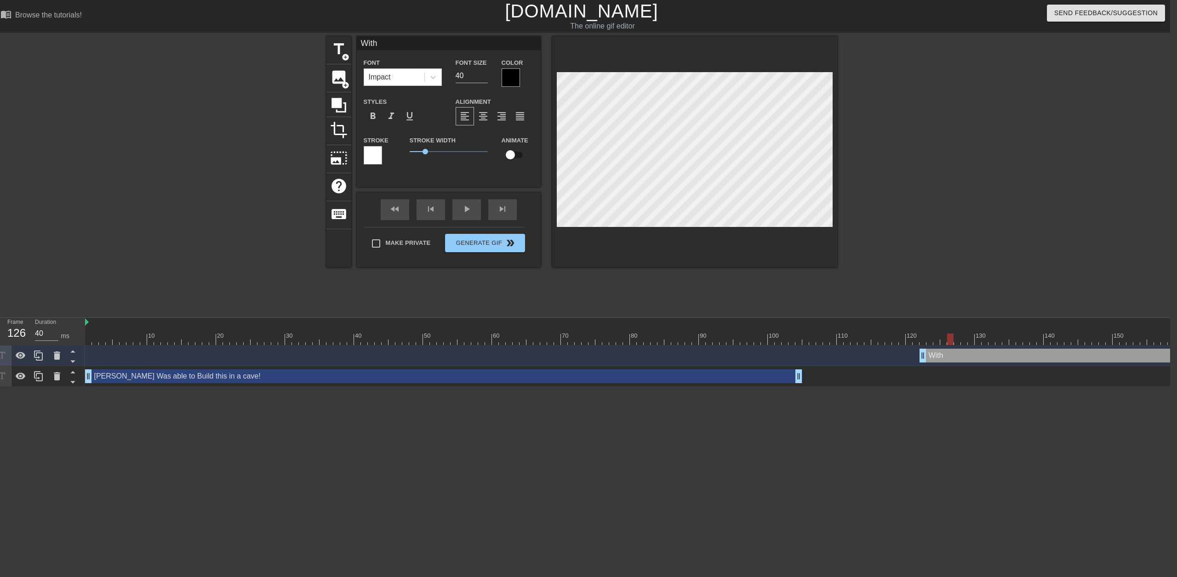
type input "With a"
type textarea "With a"
type input "With a"
type textarea "With a"
type input "With a B"
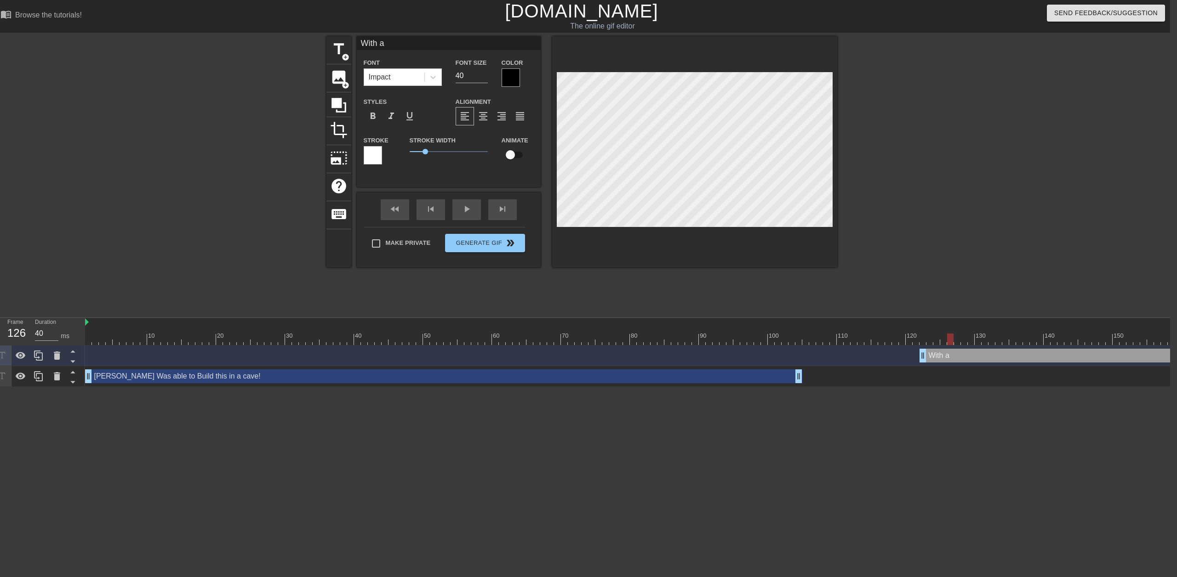
type textarea "With a B"
type input "With a Bo"
type textarea "With a Bo"
type input "With a Box"
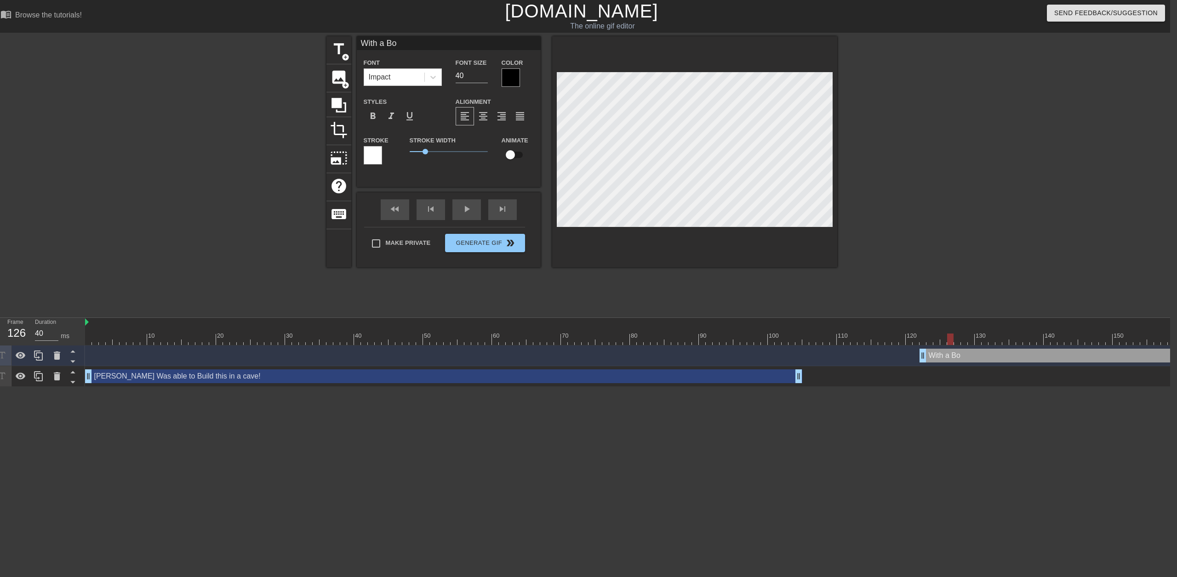
type textarea "With a Box"
type input "With a Box"
type textarea "With a Box"
type input "With a Box o"
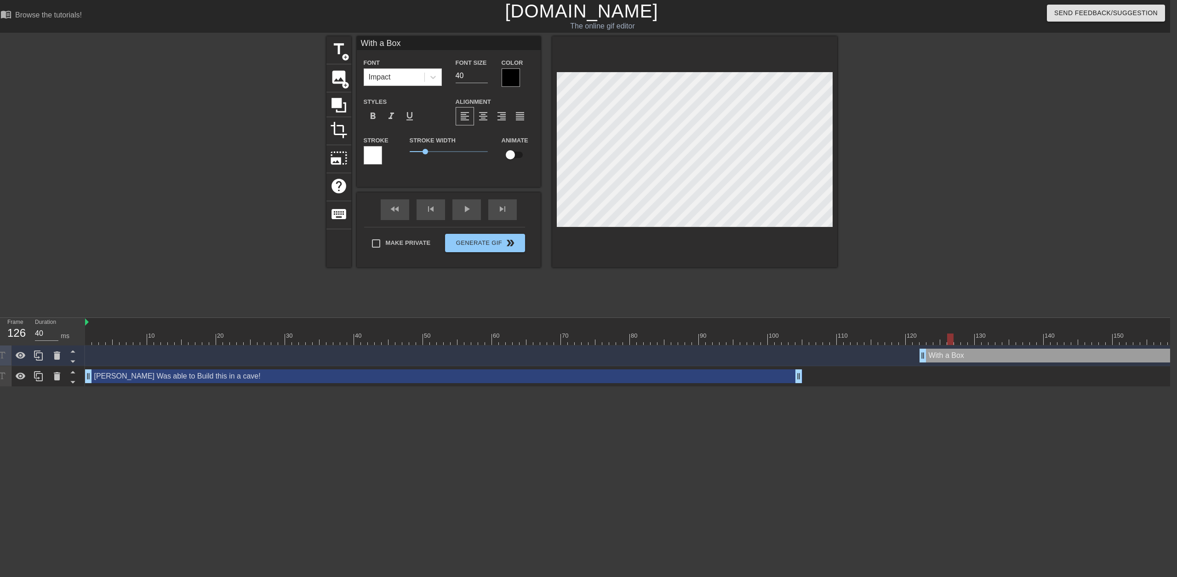
type textarea "With a Box o"
type input "With a Box of"
type textarea "With a Box of"
type input "With a Box of"
type textarea "With a Box of"
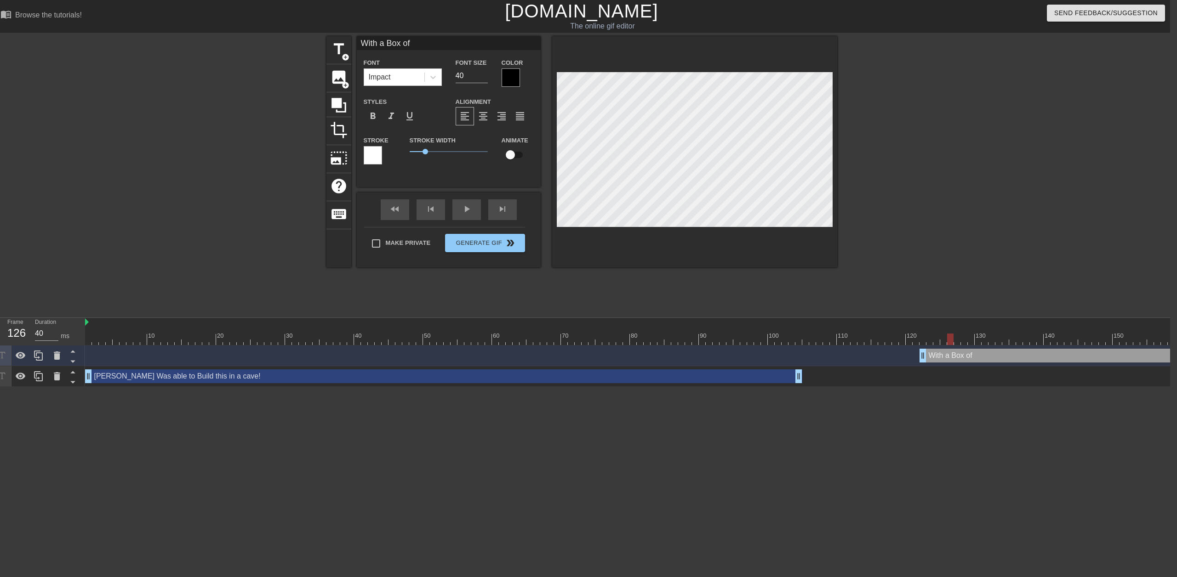
type input "With a Box of S"
type textarea "With a Box of S"
type input "With a Box of Sc"
type textarea "With a Box of Sc"
type input "With a Box of Scr"
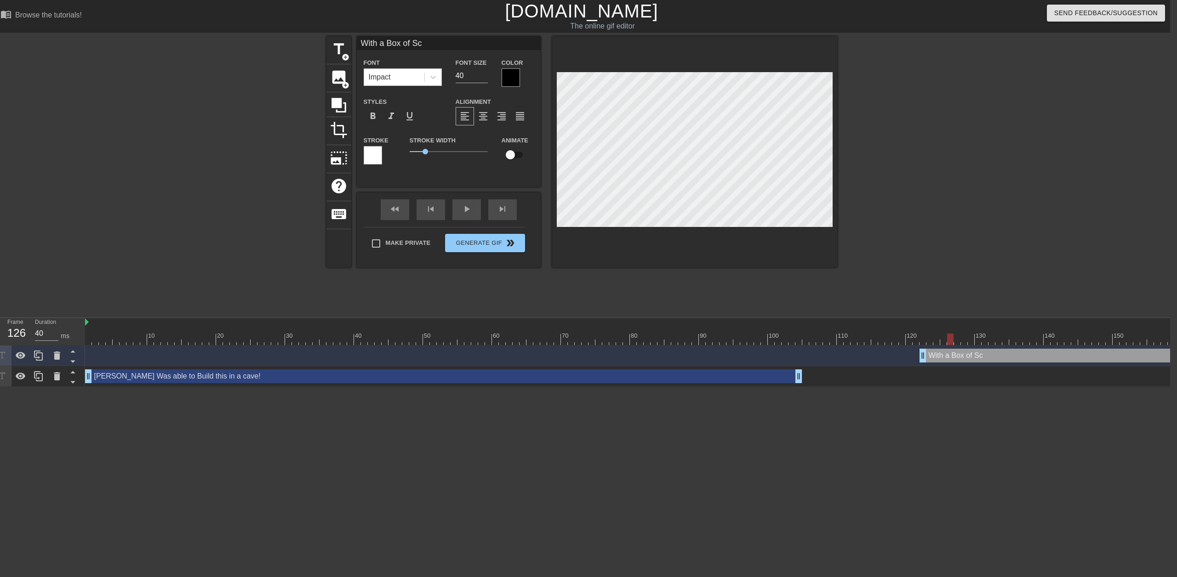
type textarea "With a Box of Scr"
type input "With a Box of Scra"
type textarea "With a Box of Scra"
type input "With a Box of Scrap"
type textarea "With a Box of Scrap"
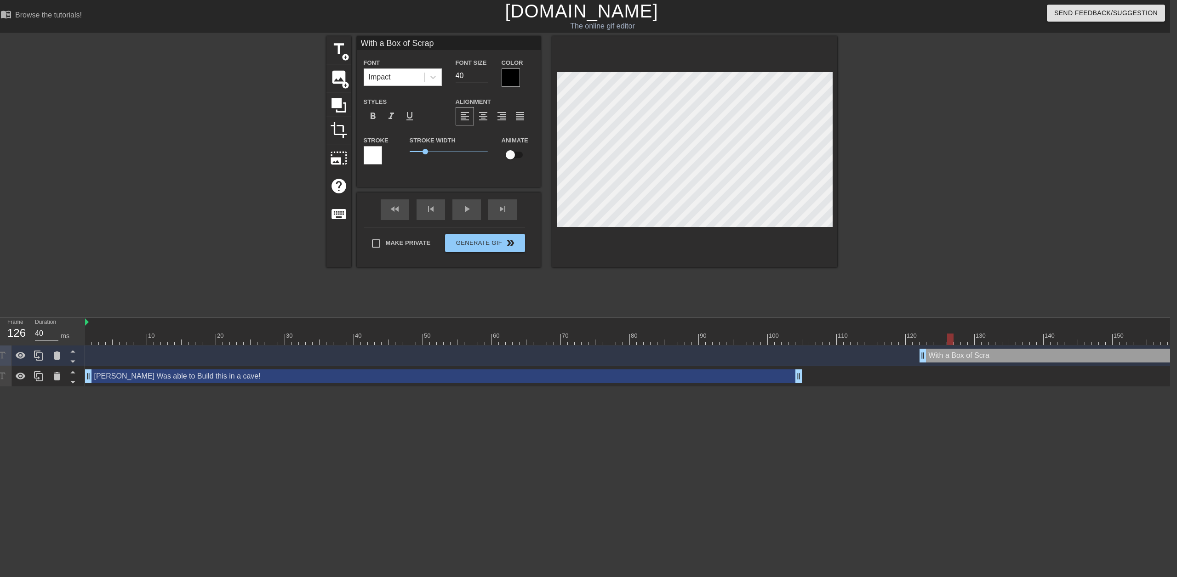
type input "With a Box of Scraps"
type textarea "With a Box of Scraps"
type input "With a Box of Scraps!"
type textarea "With a Box of Scraps!"
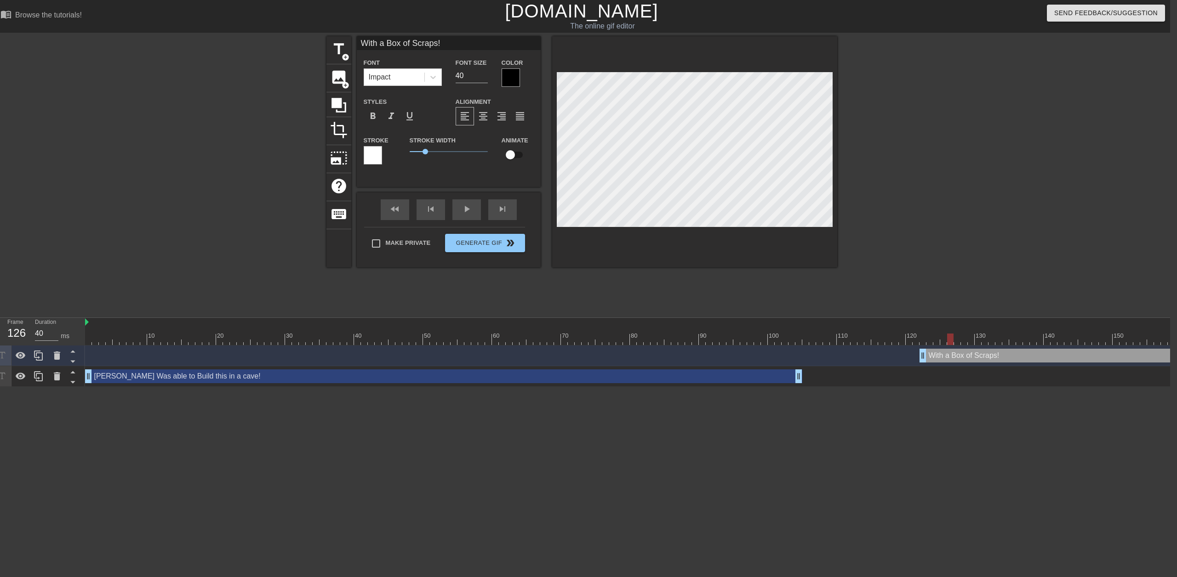
click at [411, 379] on div "[PERSON_NAME] Was able to Build this in a cave! drag_handle drag_handle" at bounding box center [443, 377] width 717 height 14
type input "[PERSON_NAME] Was able to Build this in a cave!"
type input "37"
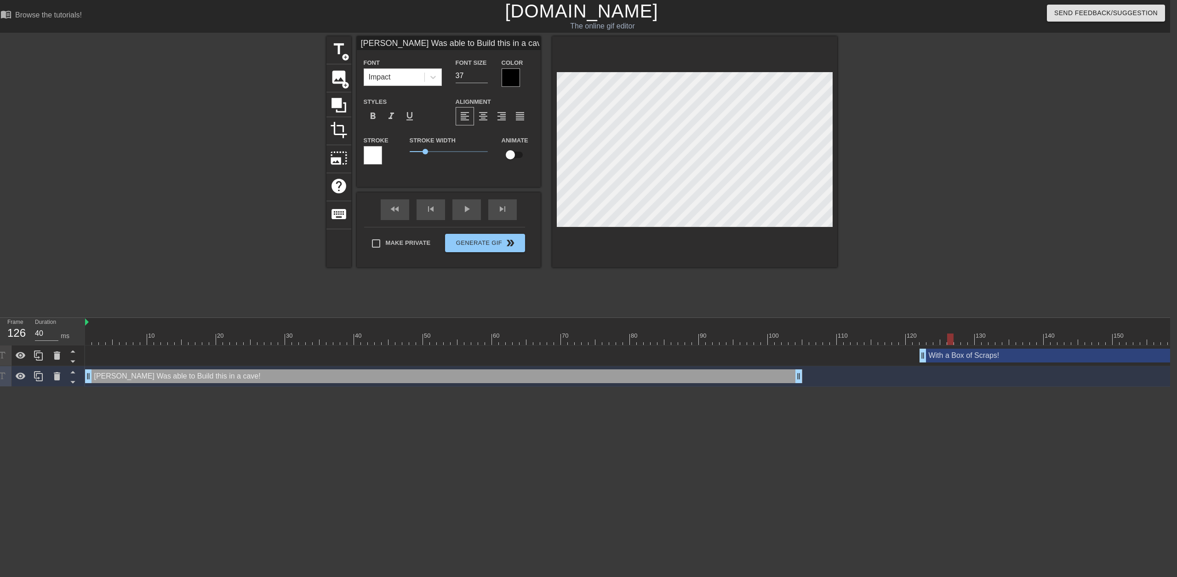
type input "With a Box of Scraps!"
type input "40"
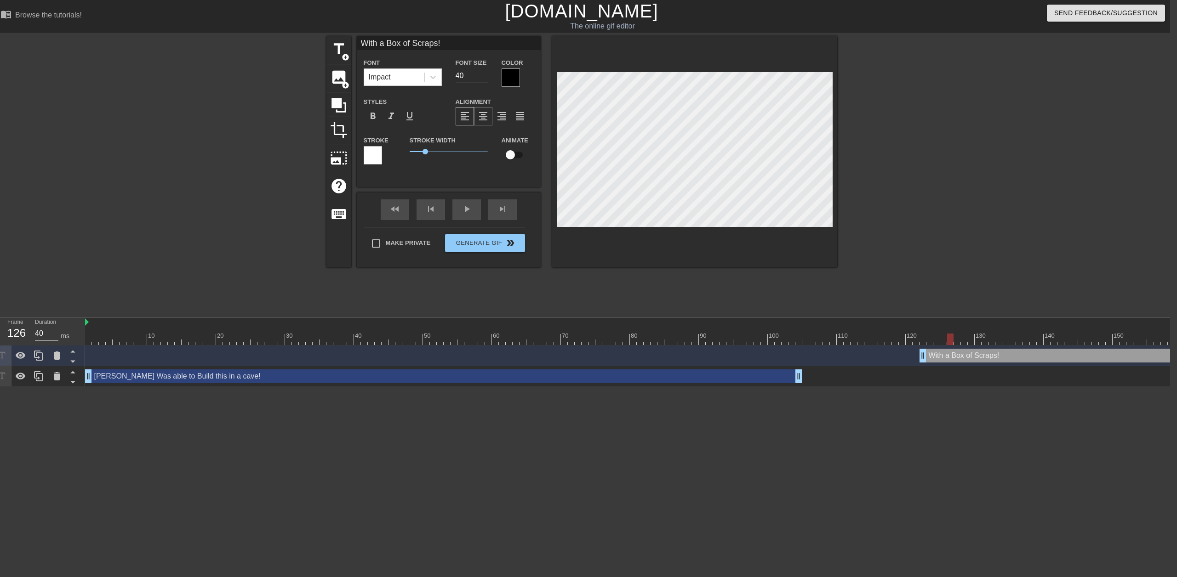
click at [479, 111] on span "format_align_center" at bounding box center [483, 116] width 11 height 11
click at [397, 373] on div "[PERSON_NAME] Was able to Build this in a cave! drag_handle drag_handle" at bounding box center [443, 377] width 717 height 14
type input "[PERSON_NAME] Was able to Build this in a cave!"
type input "37"
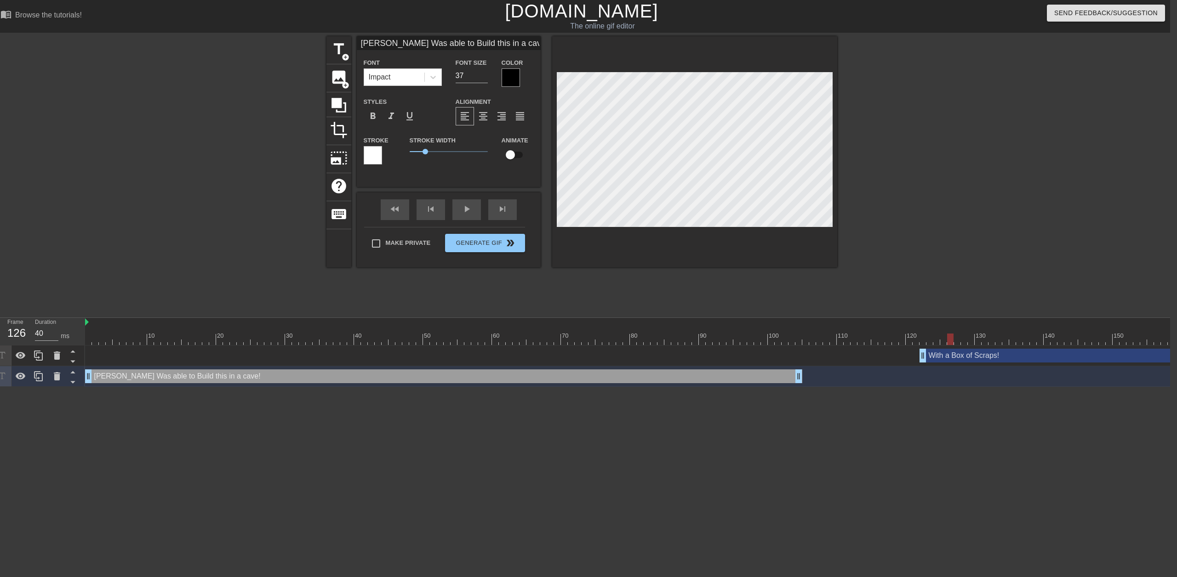
click at [1000, 357] on div "With a Box of Scraps! drag_handle drag_handle" at bounding box center [1105, 356] width 372 height 14
type input "With a Box of Scraps!"
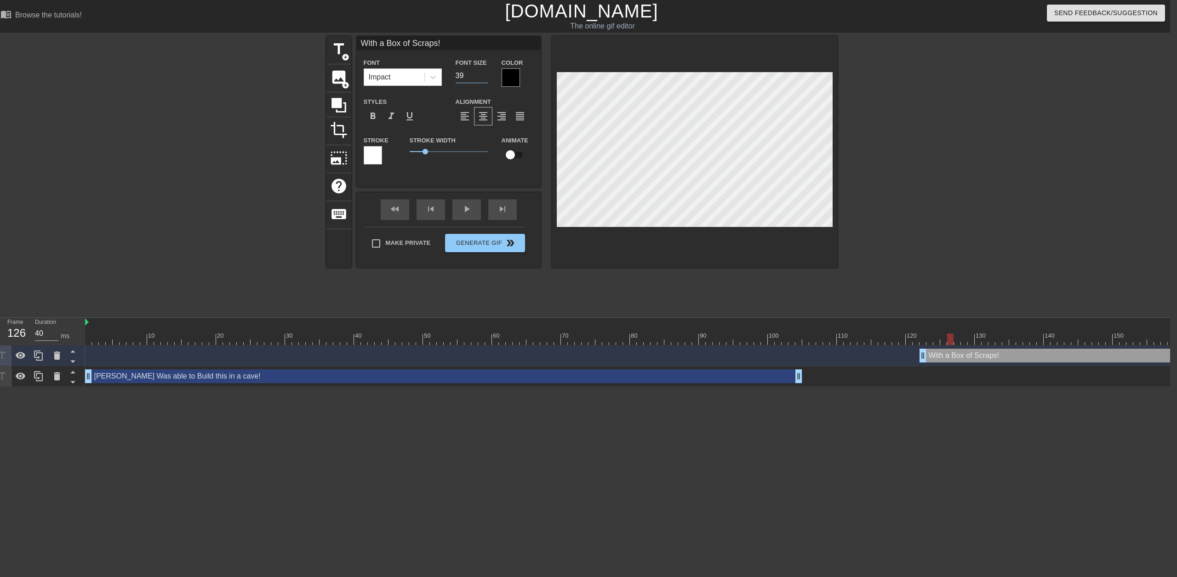
click at [485, 77] on input "39" at bounding box center [472, 75] width 32 height 15
click at [485, 77] on input "38" at bounding box center [472, 75] width 32 height 15
type input "37"
click at [485, 77] on input "37" at bounding box center [472, 75] width 32 height 15
click at [711, 377] on div "[PERSON_NAME] Was able to Build this in a cave! drag_handle drag_handle" at bounding box center [443, 377] width 717 height 14
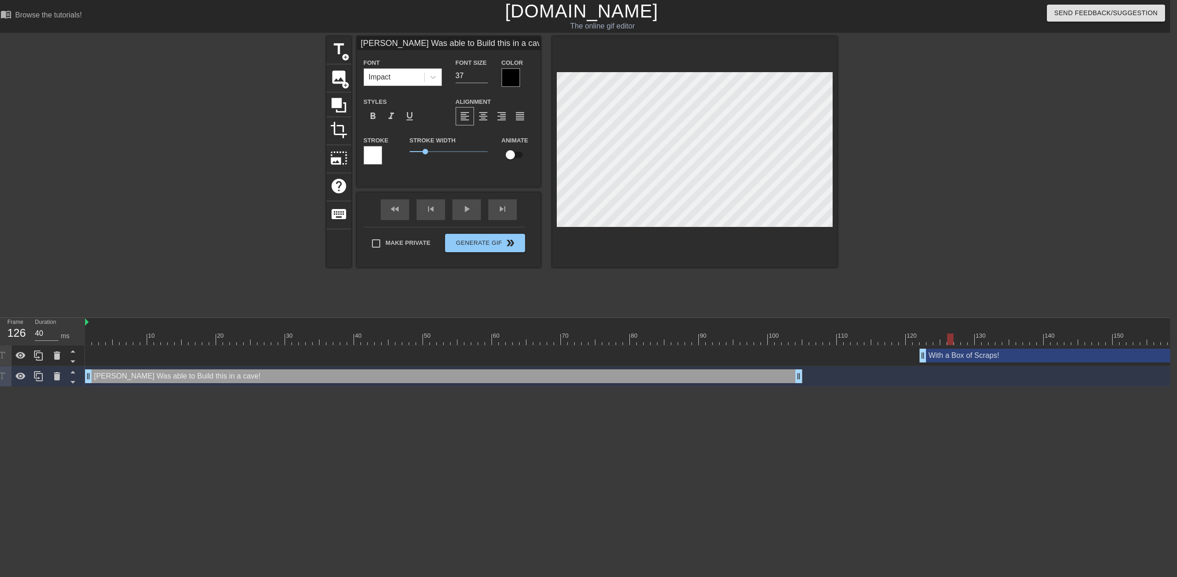
click at [983, 356] on div "With a Box of Scraps! drag_handle drag_handle" at bounding box center [1105, 356] width 372 height 14
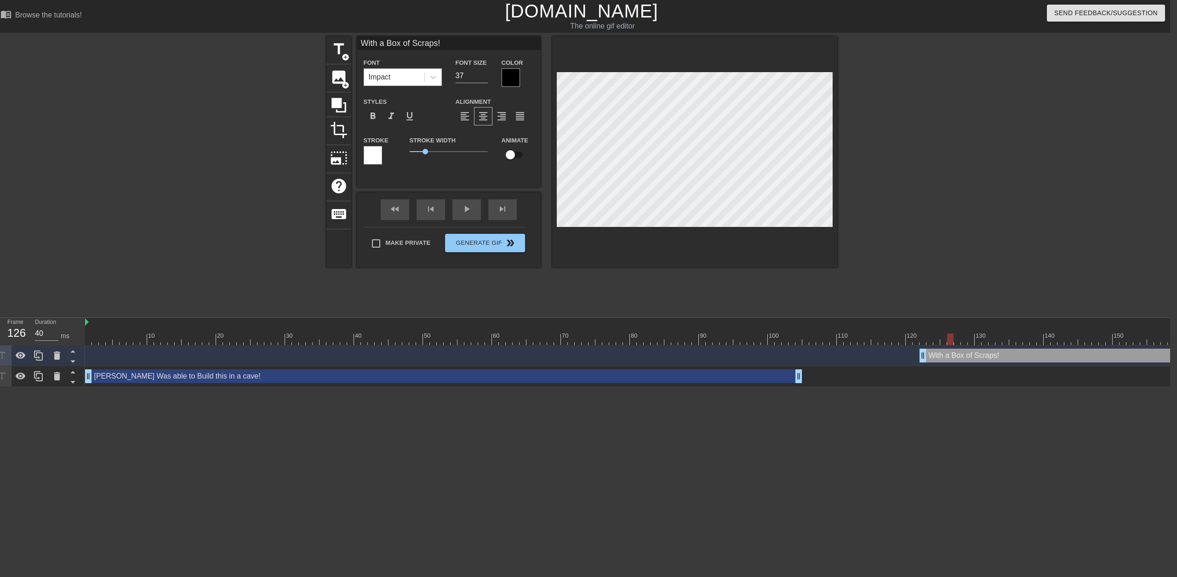
click at [709, 380] on div "[PERSON_NAME] Was able to Build this in a cave! drag_handle drag_handle" at bounding box center [443, 377] width 717 height 14
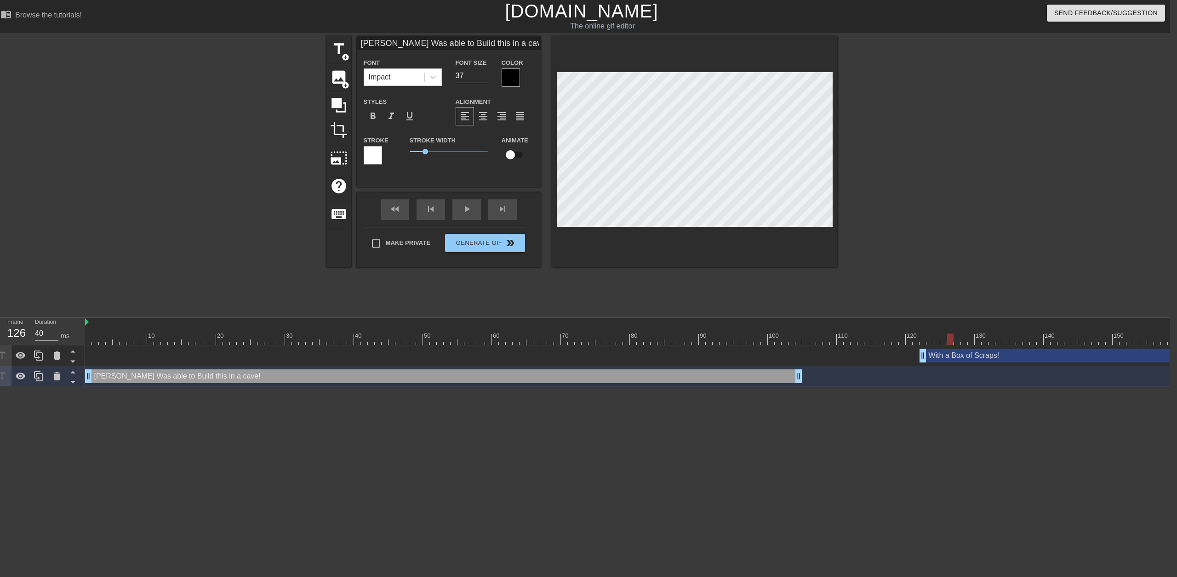
click at [965, 356] on div "With a Box of Scraps! drag_handle drag_handle" at bounding box center [1105, 356] width 372 height 14
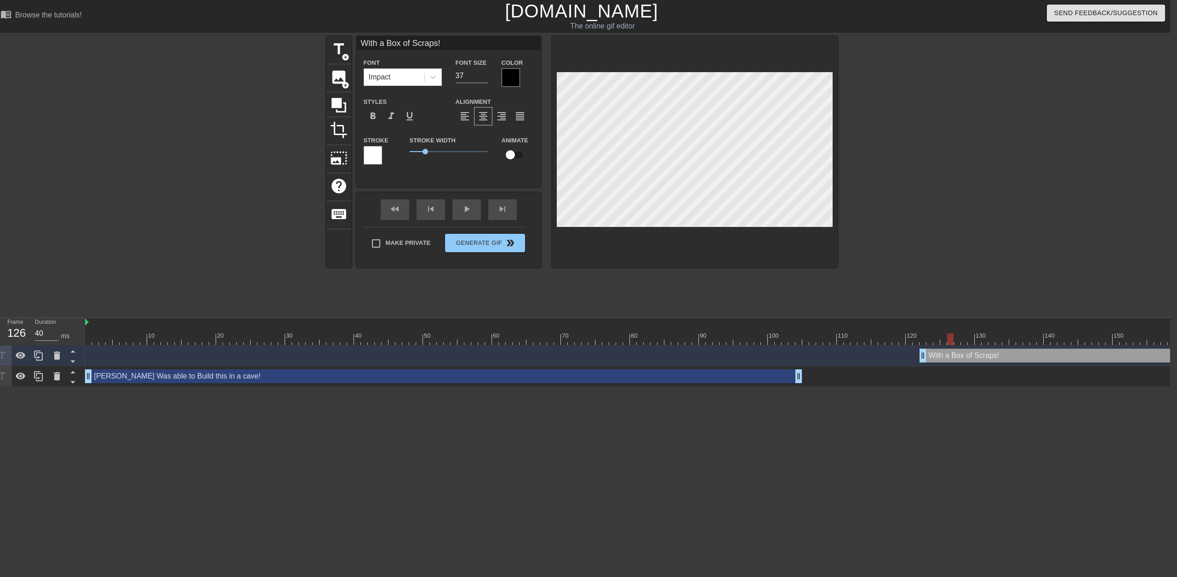
click at [668, 377] on div "[PERSON_NAME] Was able to Build this in a cave! drag_handle drag_handle" at bounding box center [443, 377] width 717 height 14
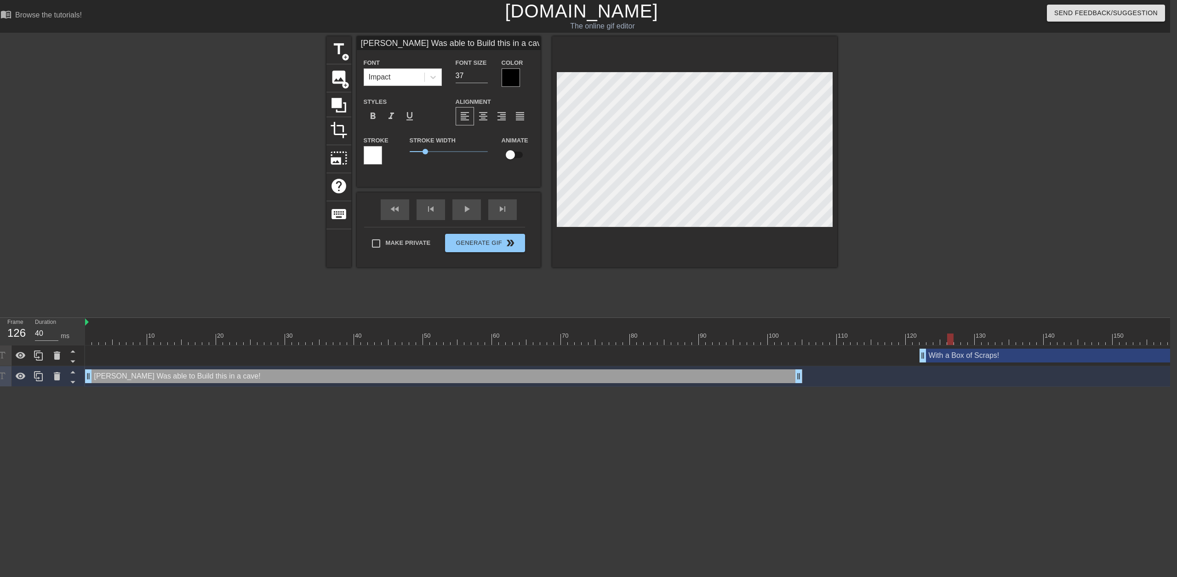
click at [973, 356] on div "With a Box of Scraps! drag_handle drag_handle" at bounding box center [1105, 356] width 372 height 14
type input "With a Box of Scraps!"
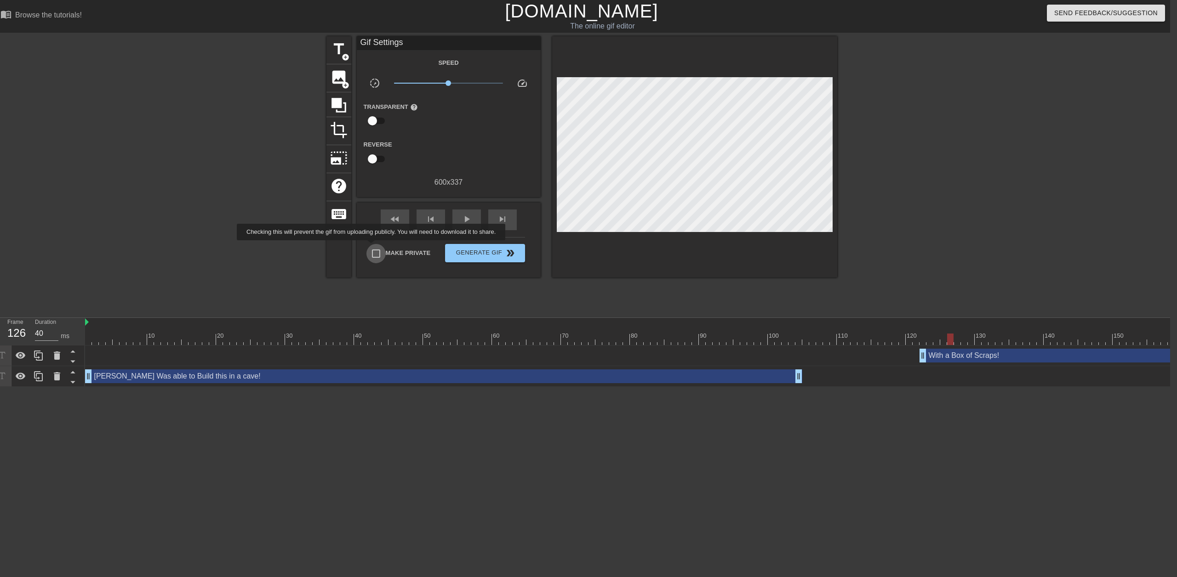
click at [373, 247] on input "Make Private" at bounding box center [375, 253] width 19 height 19
checkbox input "true"
click at [473, 219] on div "play_arrow" at bounding box center [466, 220] width 29 height 21
click at [504, 253] on span "Generate Gif double_arrow" at bounding box center [485, 253] width 72 height 11
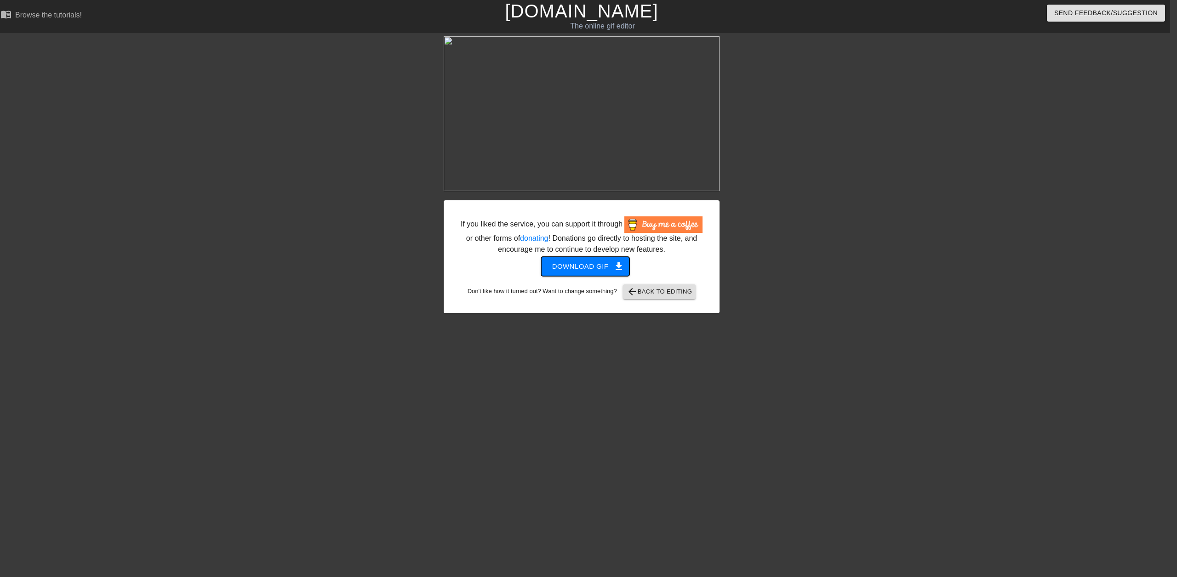
click at [594, 266] on span "Download gif get_app" at bounding box center [585, 267] width 67 height 12
